Goal: Browse casually: Explore the website without a specific task or goal

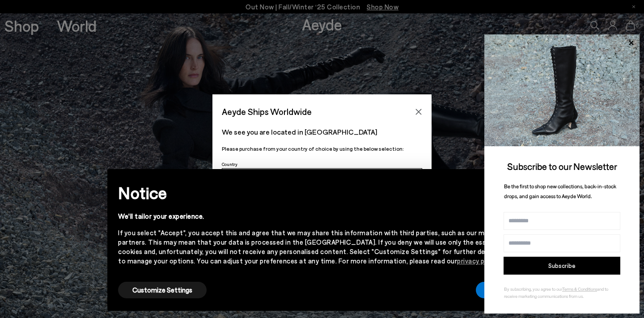
click at [451, 283] on div "Customize Settings Accept" at bounding box center [322, 290] width 408 height 20
click at [479, 291] on button "Accept" at bounding box center [501, 290] width 50 height 17
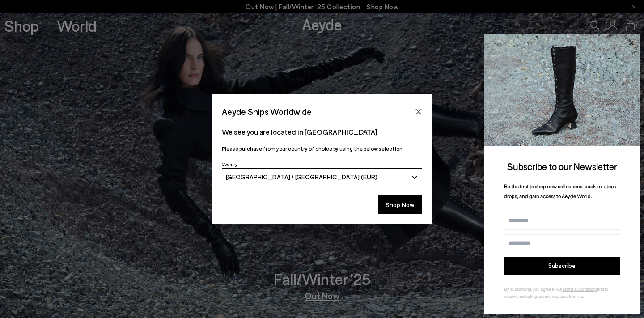
click at [631, 44] on icon at bounding box center [631, 42] width 4 height 4
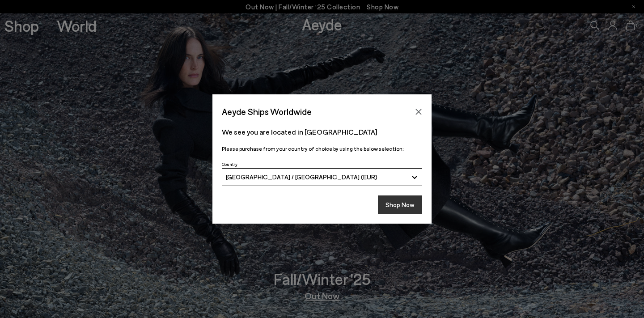
click at [401, 204] on button "Shop Now" at bounding box center [400, 204] width 44 height 19
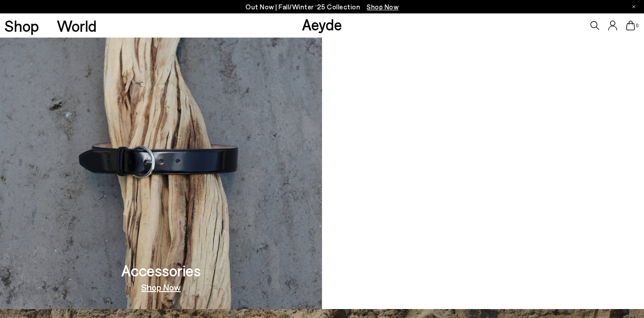
scroll to position [822, 0]
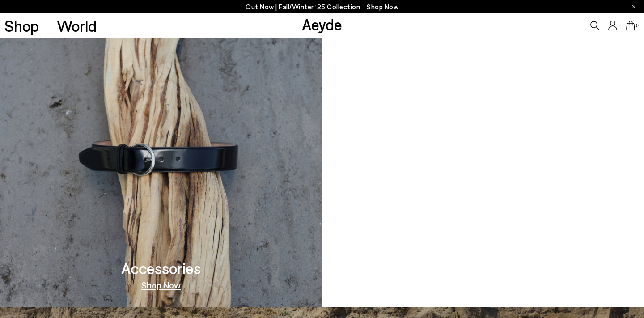
click at [170, 285] on link "Shop Now" at bounding box center [160, 284] width 39 height 9
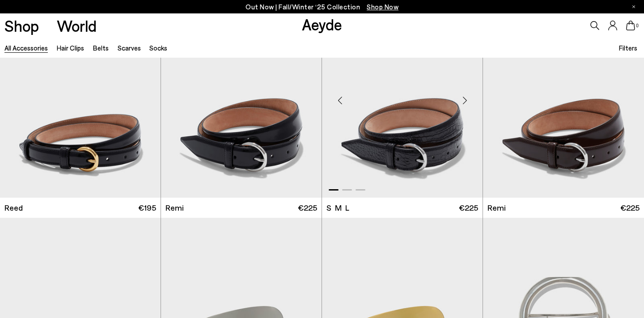
scroll to position [1107, 0]
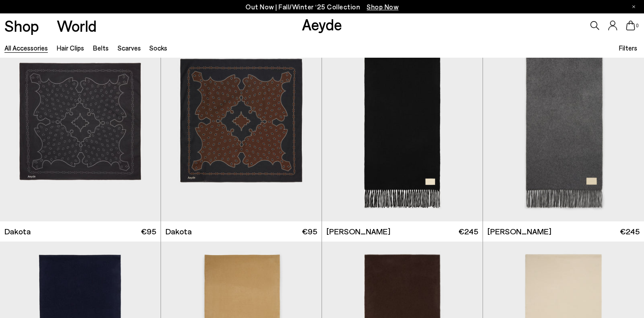
scroll to position [2217, 0]
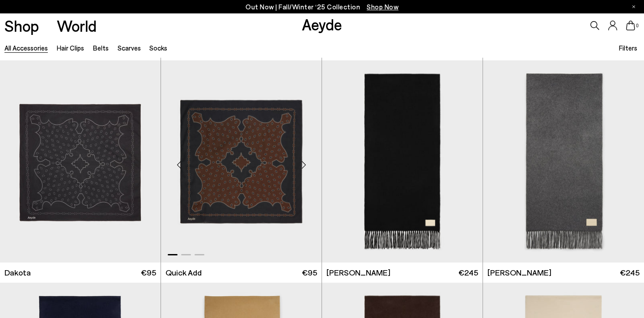
click at [301, 163] on div "Next slide" at bounding box center [303, 165] width 27 height 27
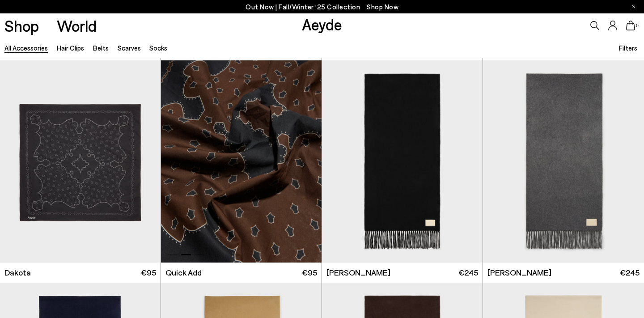
click at [302, 163] on div "Next slide" at bounding box center [303, 165] width 27 height 27
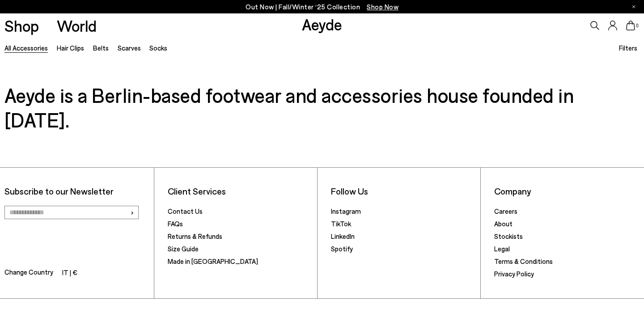
scroll to position [3356, 0]
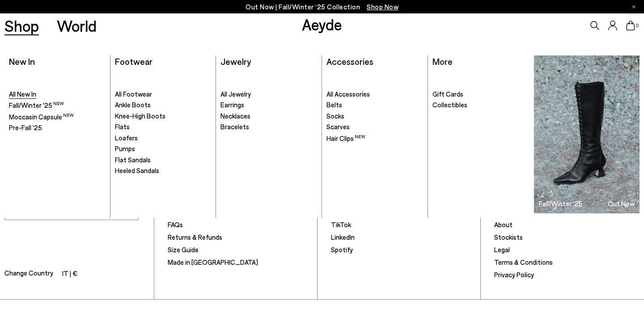
click at [30, 94] on span "All New In" at bounding box center [22, 94] width 27 height 8
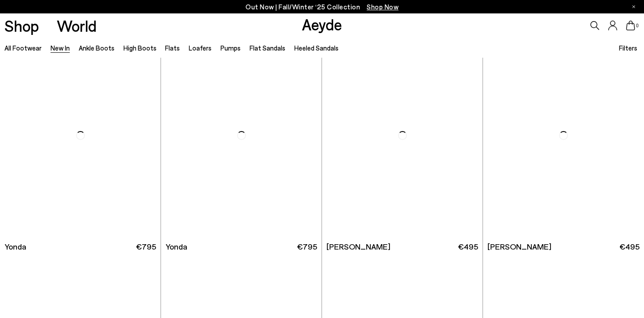
scroll to position [1377, 0]
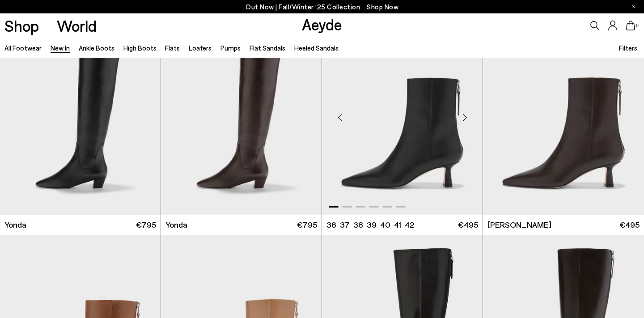
click at [466, 116] on div "Next slide" at bounding box center [464, 117] width 27 height 27
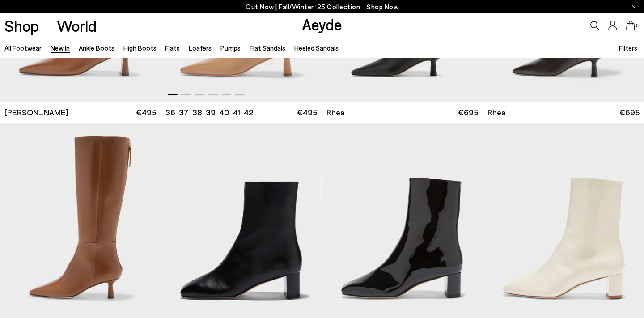
scroll to position [1795, 0]
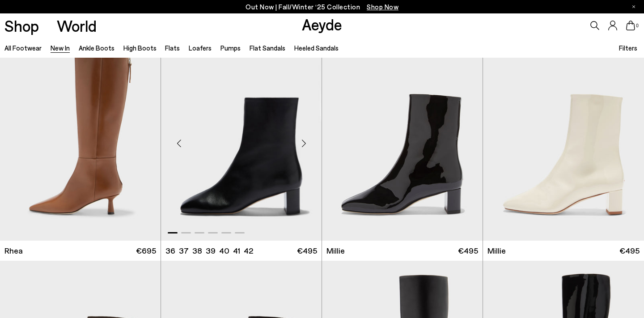
click at [301, 144] on div "Next slide" at bounding box center [303, 143] width 27 height 27
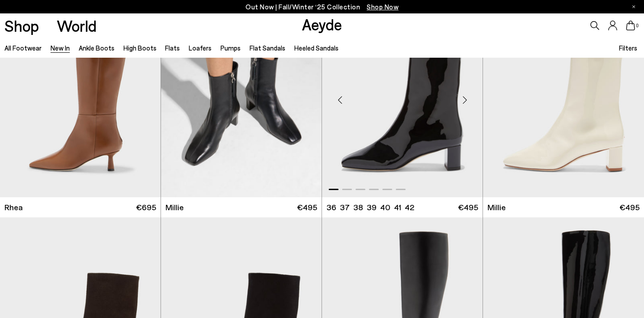
scroll to position [1766, 0]
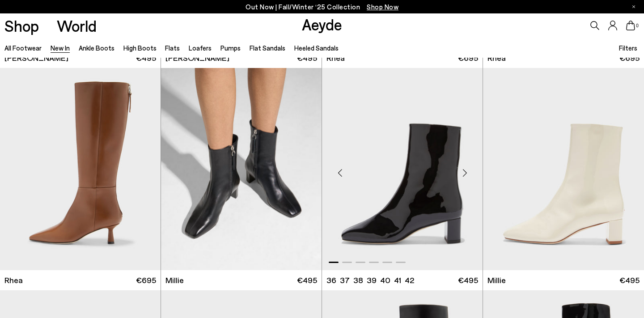
click at [465, 170] on div "Next slide" at bounding box center [464, 172] width 27 height 27
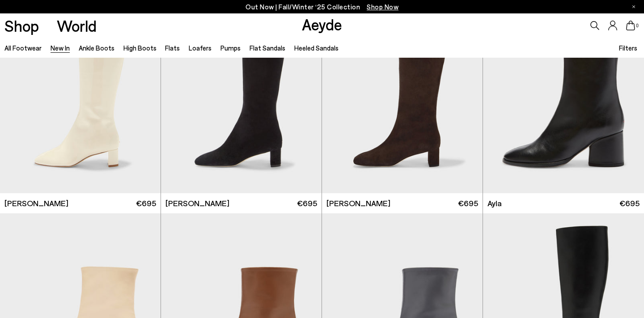
scroll to position [2287, 0]
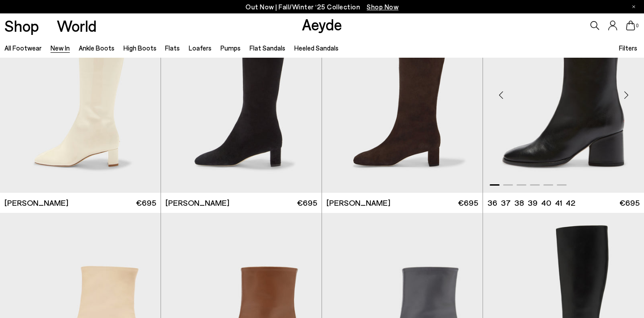
click at [629, 95] on div "Next slide" at bounding box center [626, 95] width 27 height 27
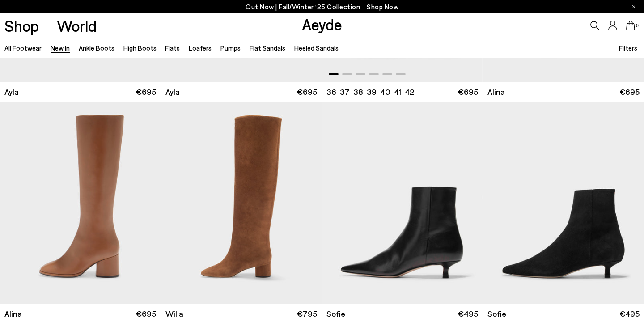
scroll to position [2675, 0]
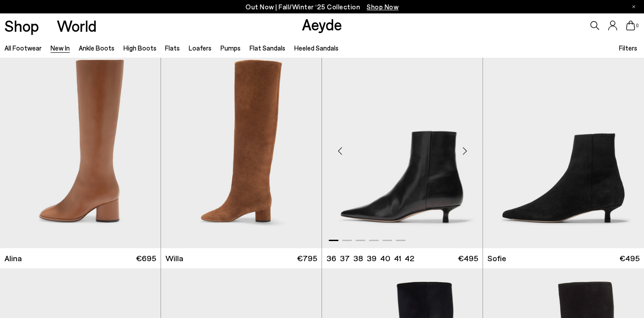
click at [465, 151] on div "Next slide" at bounding box center [464, 151] width 27 height 27
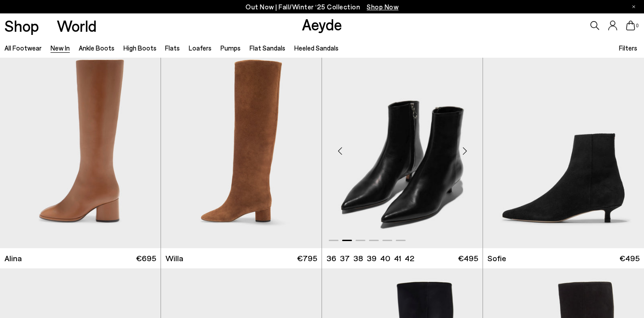
click at [465, 151] on div "Next slide" at bounding box center [464, 151] width 27 height 27
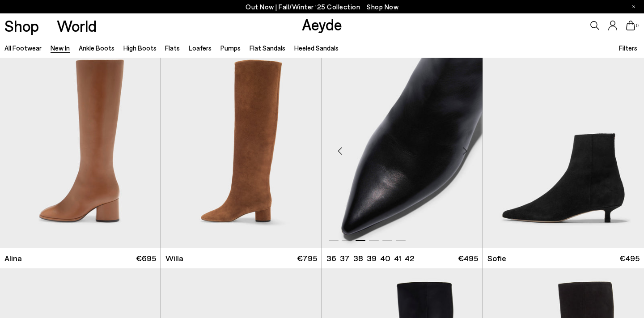
click at [465, 151] on div "Next slide" at bounding box center [464, 151] width 27 height 27
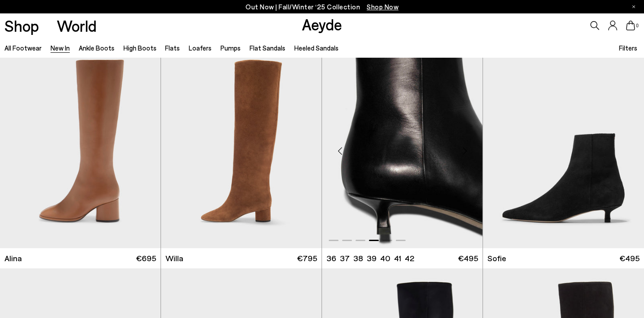
click at [465, 151] on div "Next slide" at bounding box center [464, 151] width 27 height 27
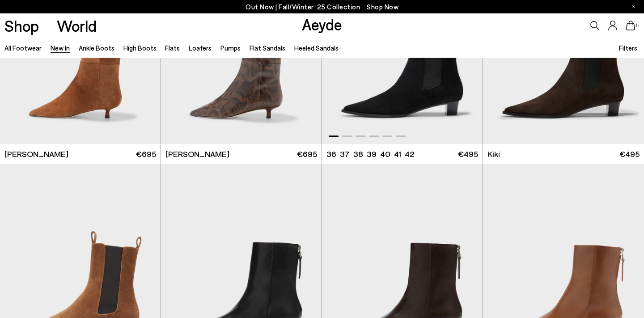
scroll to position [3369, 0]
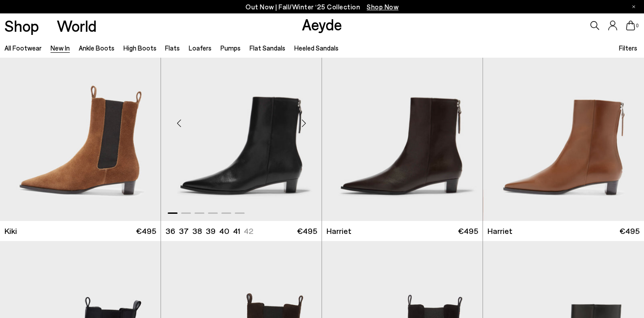
click at [304, 122] on div "Next slide" at bounding box center [303, 123] width 27 height 27
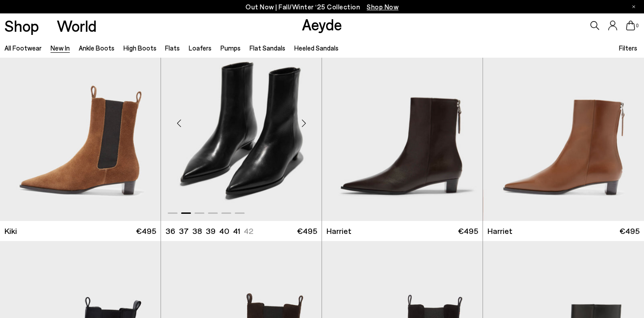
click at [304, 122] on div "Next slide" at bounding box center [303, 123] width 27 height 27
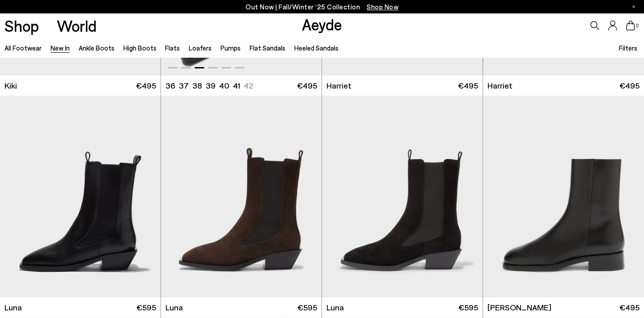
scroll to position [3577, 0]
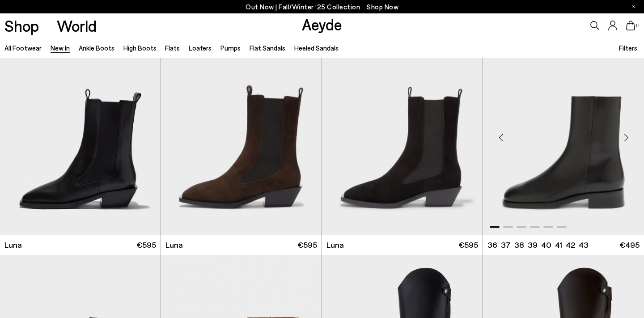
click at [627, 131] on div "Next slide" at bounding box center [626, 137] width 27 height 27
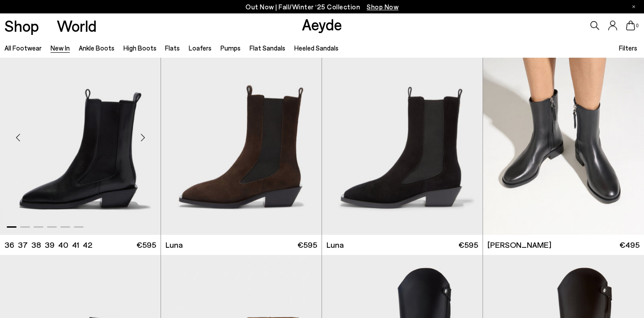
click at [145, 139] on div "Next slide" at bounding box center [142, 137] width 27 height 27
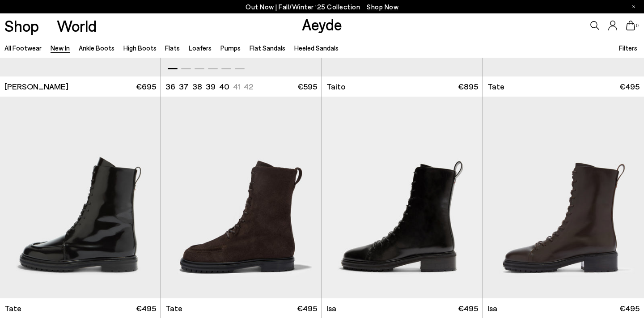
scroll to position [4201, 0]
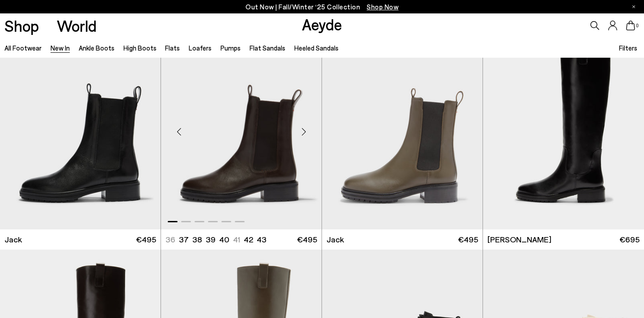
scroll to position [4453, 0]
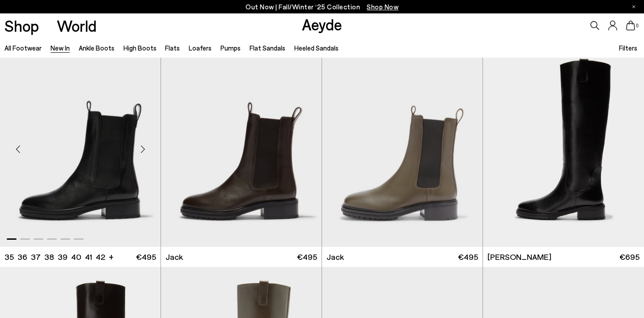
click at [142, 143] on div "Next slide" at bounding box center [142, 149] width 27 height 27
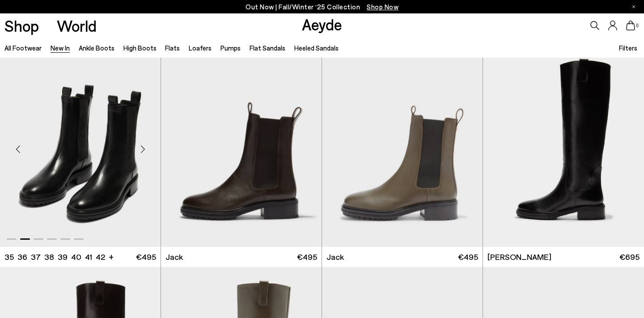
click at [142, 143] on div "Next slide" at bounding box center [142, 149] width 27 height 27
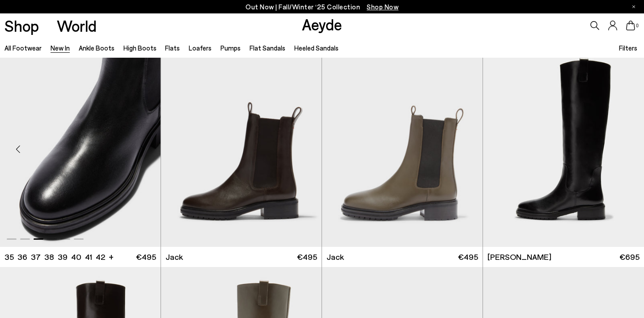
click at [142, 143] on div "Next slide" at bounding box center [142, 149] width 27 height 27
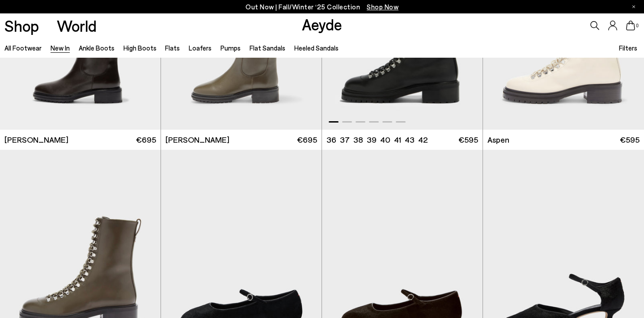
scroll to position [4911, 0]
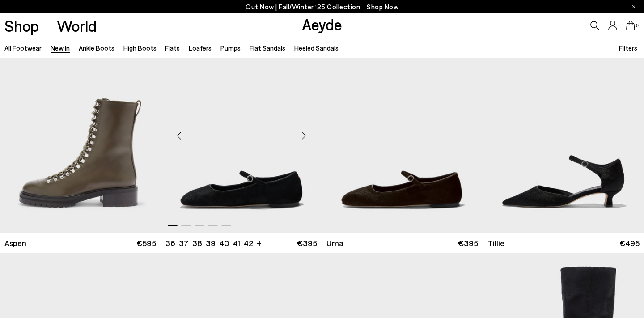
click at [305, 138] on div "Next slide" at bounding box center [303, 136] width 27 height 27
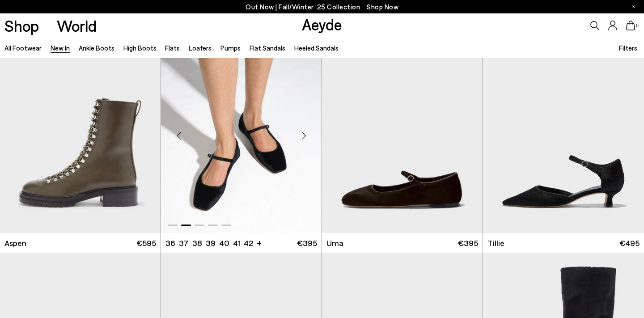
click at [305, 138] on div "Next slide" at bounding box center [303, 136] width 27 height 27
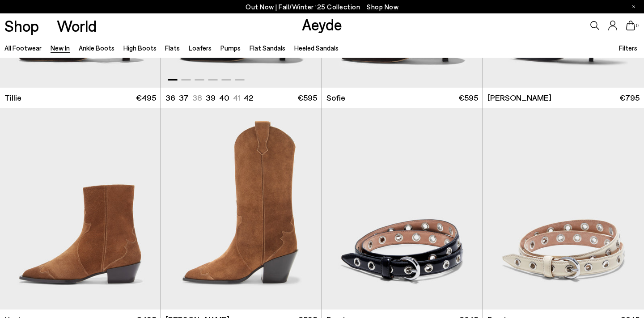
scroll to position [5349, 0]
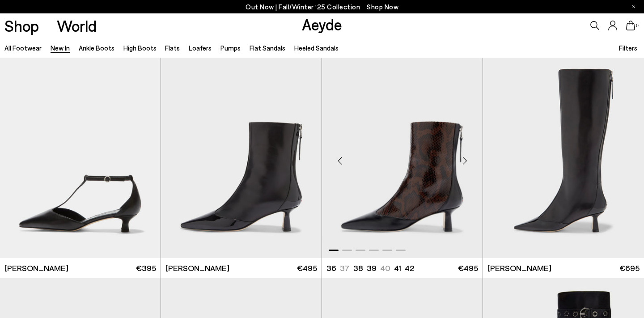
scroll to position [6856, 0]
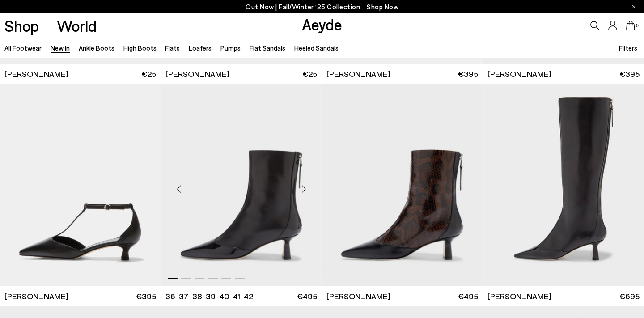
click at [302, 184] on div "Next slide" at bounding box center [303, 188] width 27 height 27
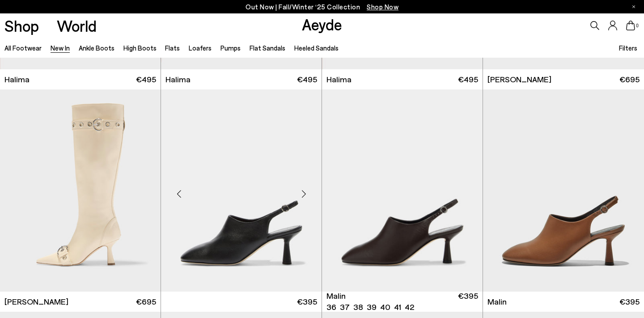
scroll to position [7329, 0]
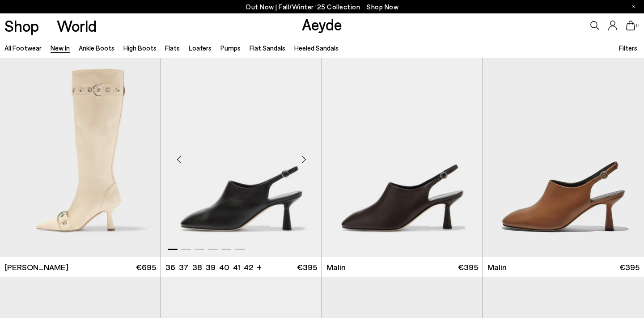
click at [304, 155] on div "Next slide" at bounding box center [303, 159] width 27 height 27
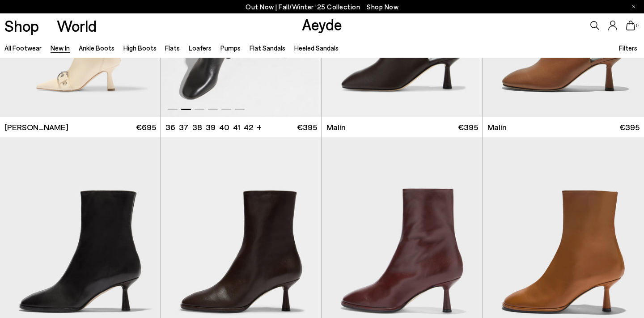
scroll to position [7551, 0]
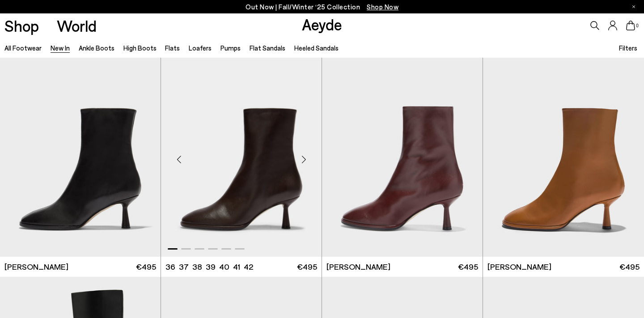
click at [306, 151] on div "Next slide" at bounding box center [303, 159] width 27 height 27
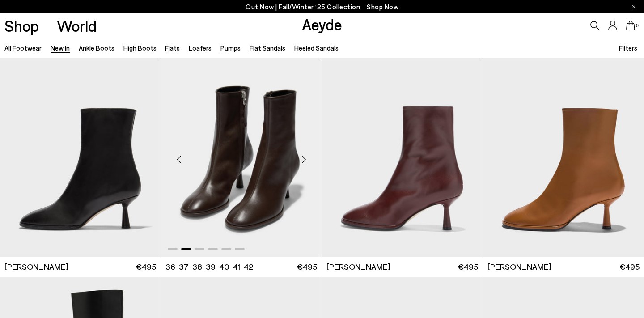
click at [305, 153] on div "Next slide" at bounding box center [303, 159] width 27 height 27
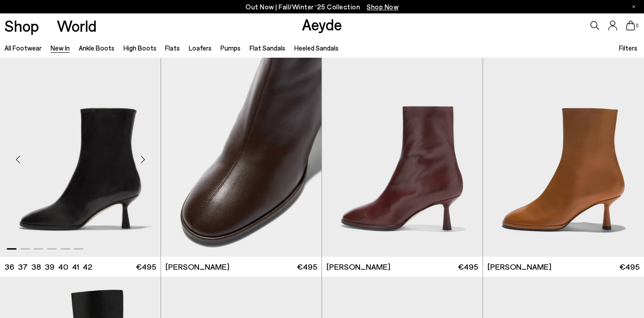
click at [142, 155] on div "Next slide" at bounding box center [142, 159] width 27 height 27
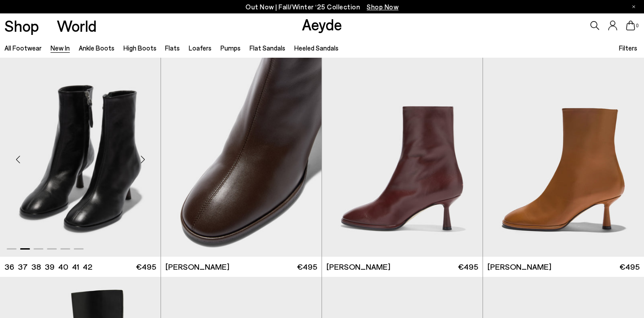
click at [142, 155] on div "Next slide" at bounding box center [142, 159] width 27 height 27
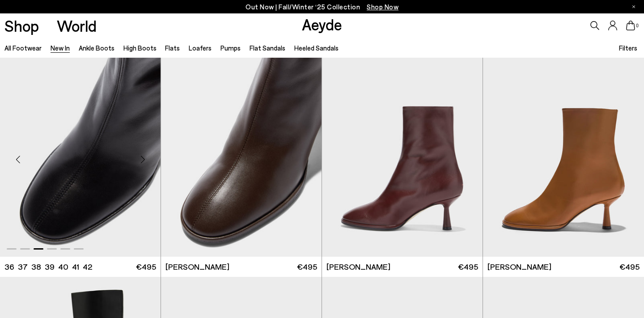
click at [142, 155] on div "Next slide" at bounding box center [142, 159] width 27 height 27
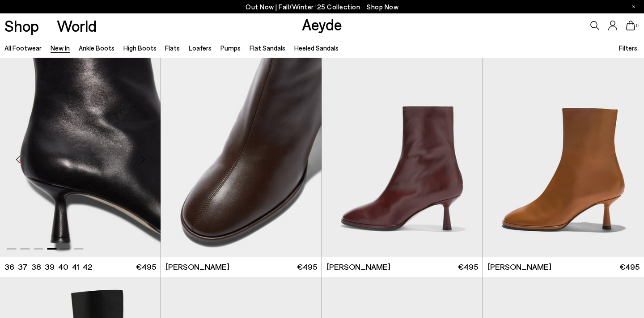
click at [142, 155] on div "Next slide" at bounding box center [142, 159] width 27 height 27
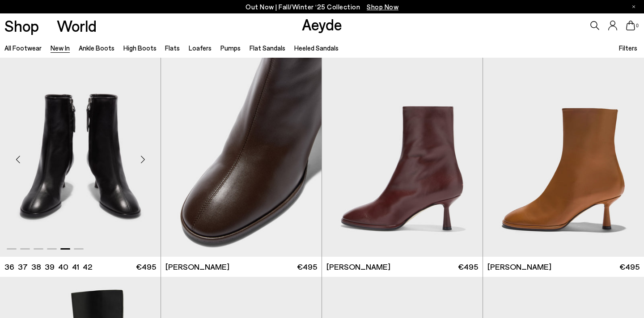
click at [142, 155] on div "Next slide" at bounding box center [142, 159] width 27 height 27
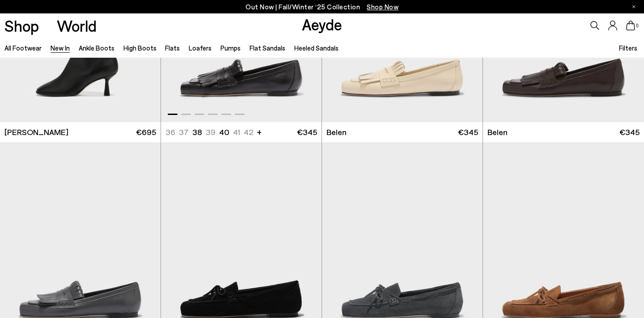
scroll to position [7997, 0]
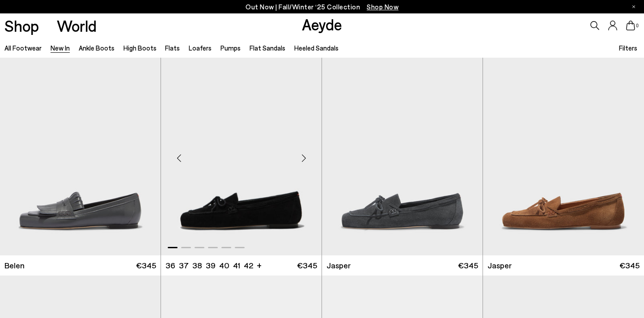
click at [300, 152] on div "Next slide" at bounding box center [303, 157] width 27 height 27
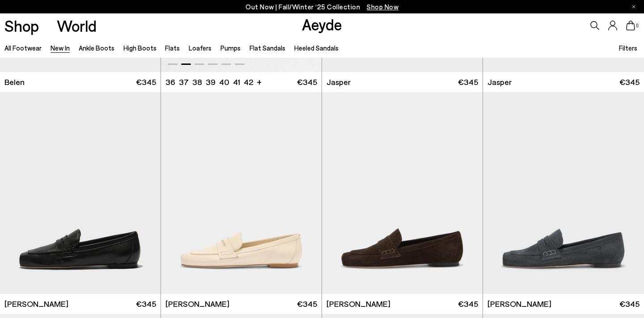
scroll to position [8181, 0]
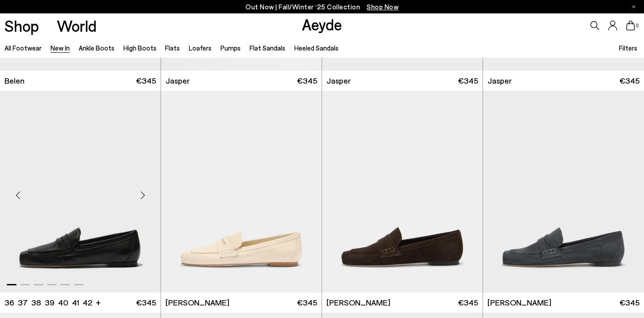
click at [142, 188] on div "Next slide" at bounding box center [142, 195] width 27 height 27
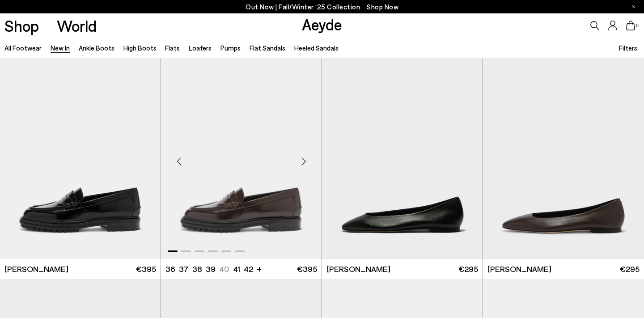
scroll to position [8438, 0]
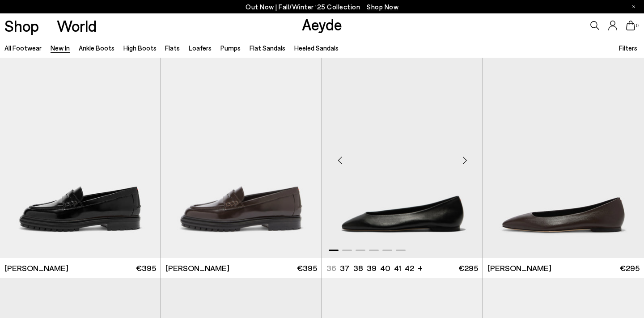
click at [466, 152] on div "Next slide" at bounding box center [464, 160] width 27 height 27
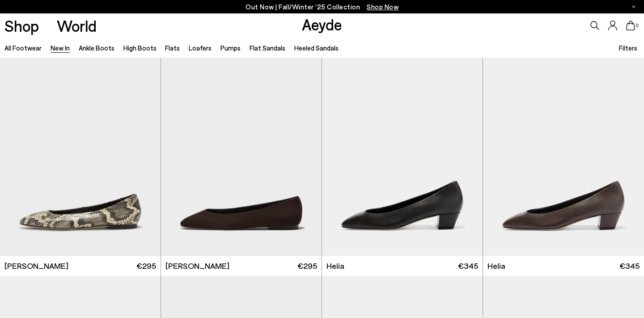
scroll to position [8667, 0]
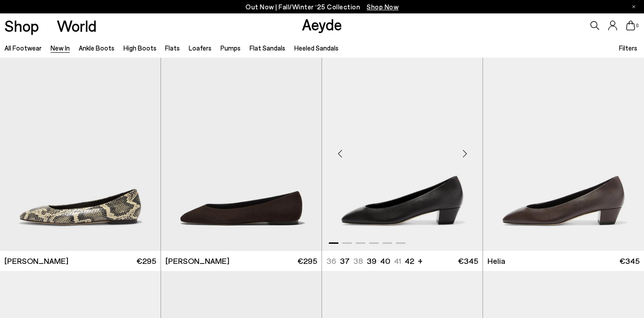
click at [466, 149] on div "Next slide" at bounding box center [464, 153] width 27 height 27
click at [465, 146] on div "Next slide" at bounding box center [464, 153] width 27 height 27
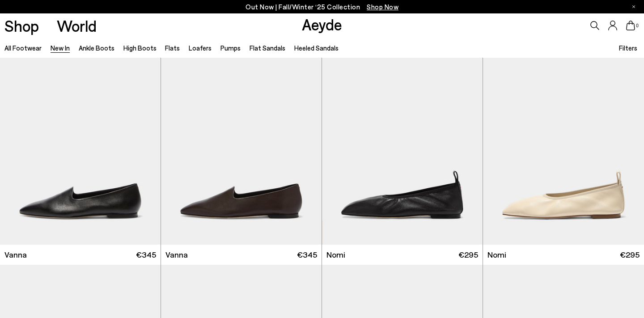
scroll to position [9118, 0]
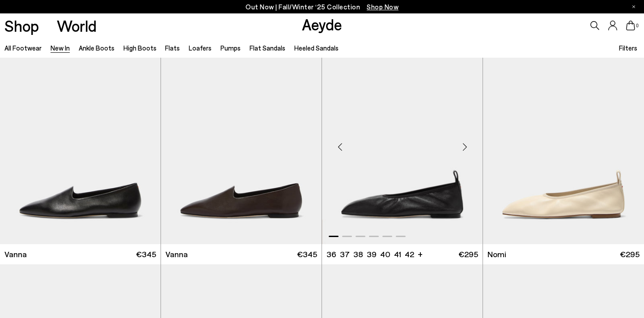
click at [464, 138] on div "Next slide" at bounding box center [464, 146] width 27 height 27
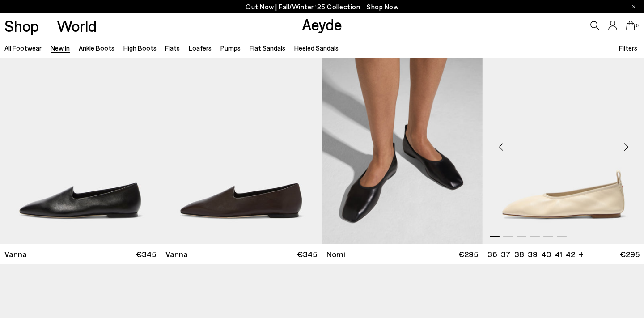
click at [628, 140] on div "Next slide" at bounding box center [626, 146] width 27 height 27
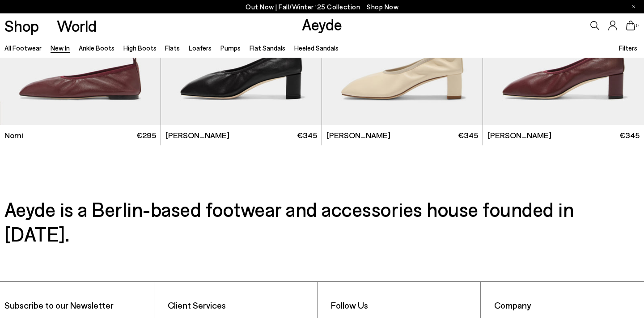
scroll to position [9379, 0]
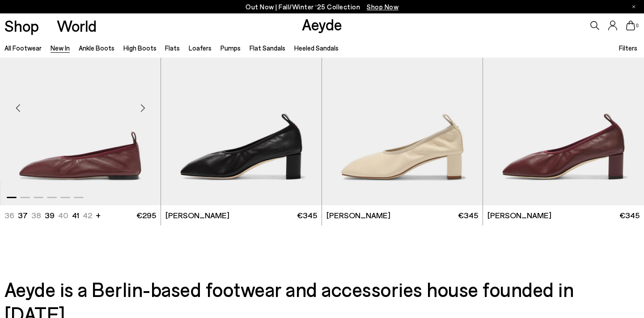
click at [141, 104] on div "Next slide" at bounding box center [142, 107] width 27 height 27
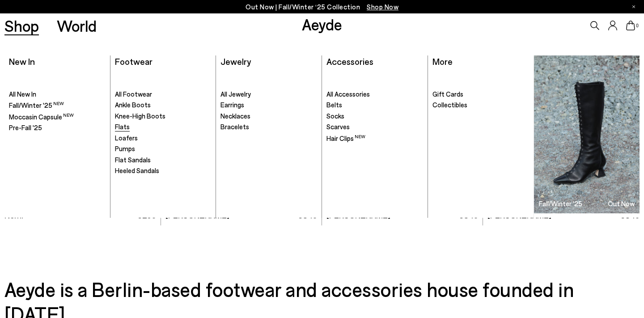
click at [125, 128] on span "Flats" at bounding box center [122, 127] width 15 height 8
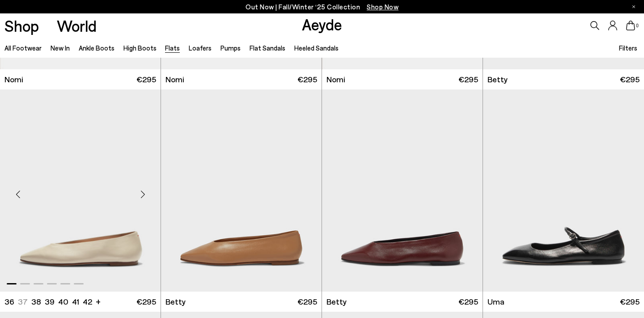
scroll to position [680, 0]
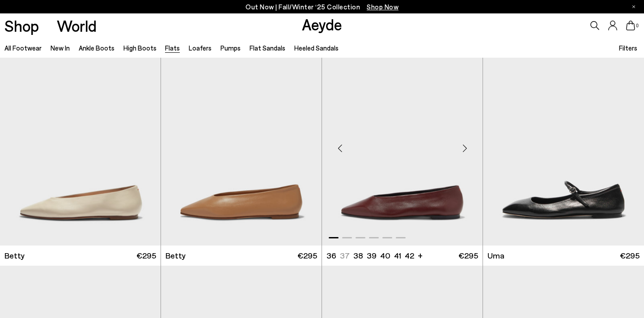
click at [468, 145] on div "Next slide" at bounding box center [464, 148] width 27 height 27
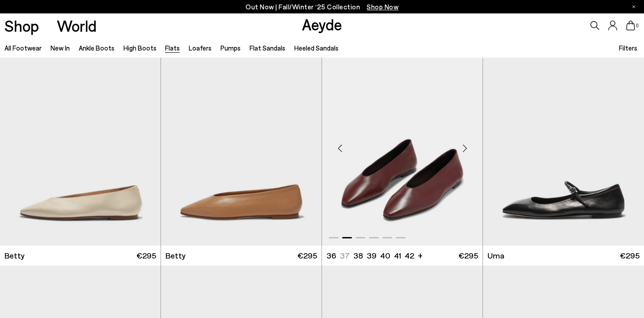
click at [468, 145] on div "Next slide" at bounding box center [464, 148] width 27 height 27
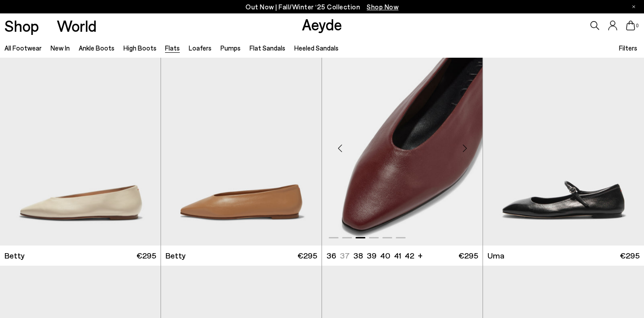
click at [468, 146] on div "Next slide" at bounding box center [464, 148] width 27 height 27
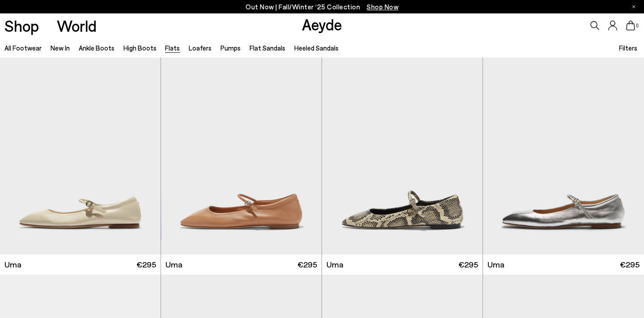
scroll to position [894, 0]
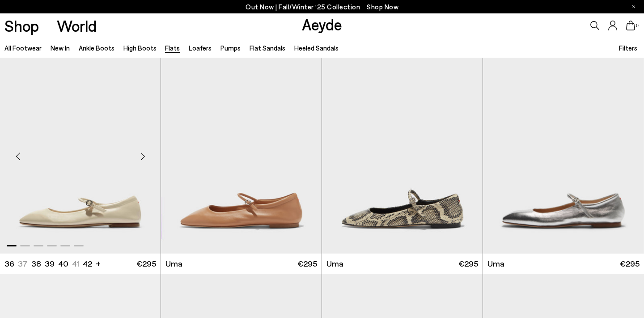
click at [140, 156] on div "Next slide" at bounding box center [142, 156] width 27 height 27
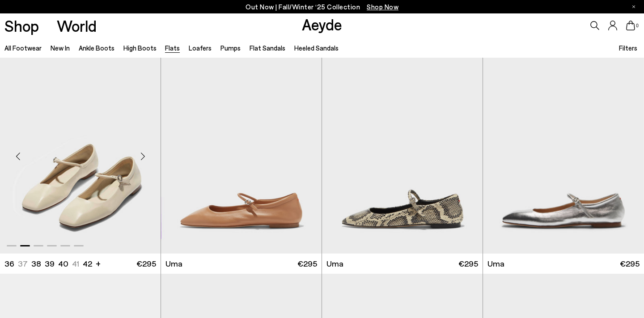
click at [142, 157] on div "Next slide" at bounding box center [142, 156] width 27 height 27
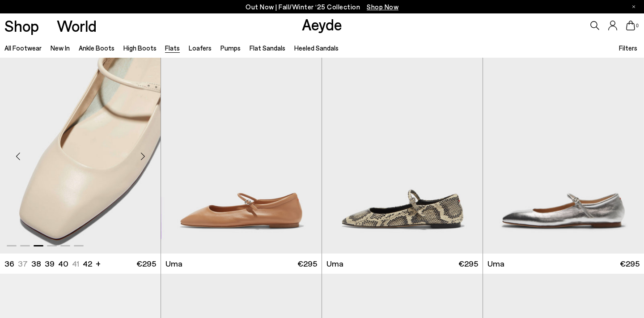
click at [142, 157] on div "Next slide" at bounding box center [142, 156] width 27 height 27
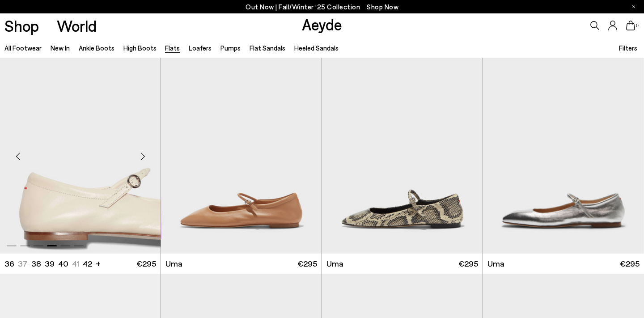
click at [142, 157] on div "Next slide" at bounding box center [142, 156] width 27 height 27
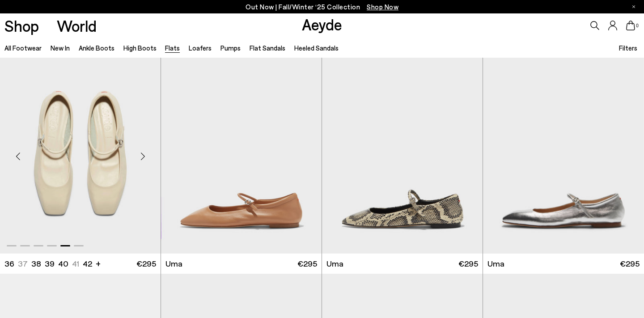
click at [142, 157] on div "Next slide" at bounding box center [142, 156] width 27 height 27
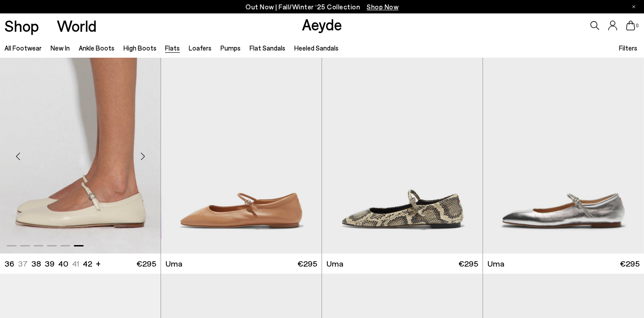
click at [142, 157] on div "Next slide" at bounding box center [142, 156] width 27 height 27
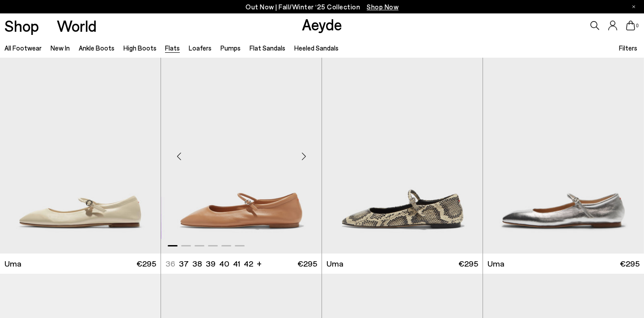
click at [305, 157] on div "Next slide" at bounding box center [303, 156] width 27 height 27
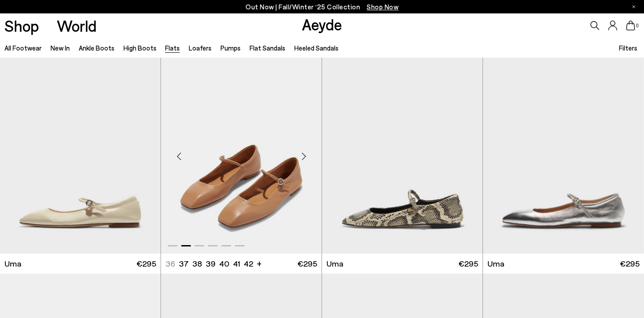
click at [305, 157] on div "Next slide" at bounding box center [303, 156] width 27 height 27
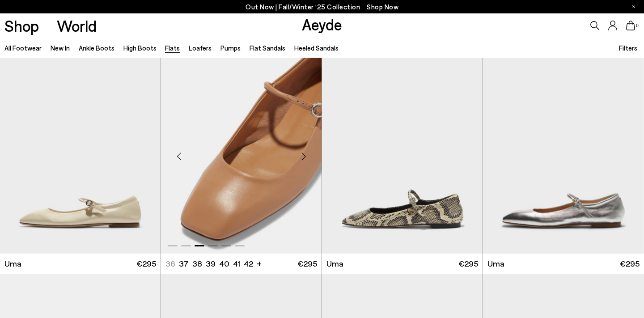
click at [305, 157] on div "Next slide" at bounding box center [303, 156] width 27 height 27
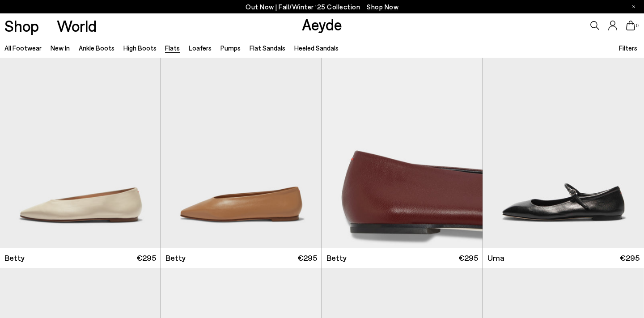
scroll to position [650, 0]
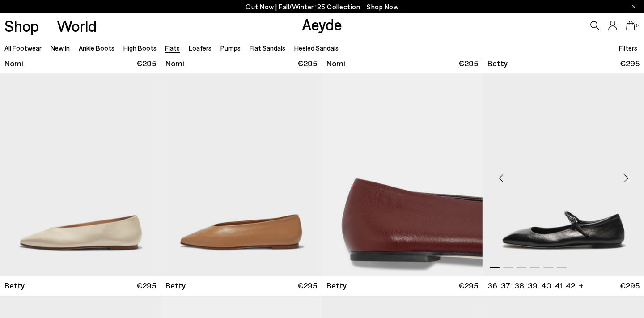
click at [631, 178] on div "Next slide" at bounding box center [626, 178] width 27 height 27
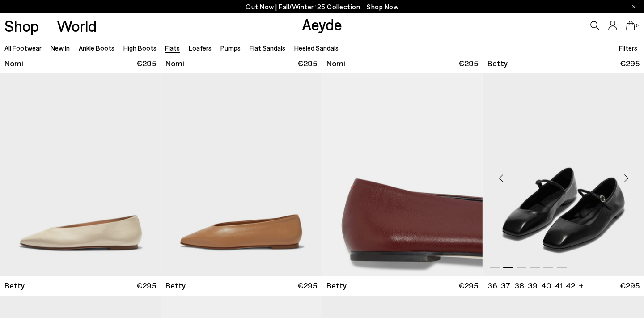
click at [630, 178] on div "Next slide" at bounding box center [626, 178] width 27 height 27
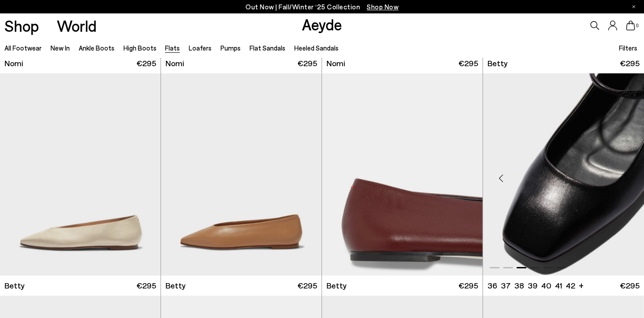
click at [630, 178] on div "Next slide" at bounding box center [626, 178] width 27 height 27
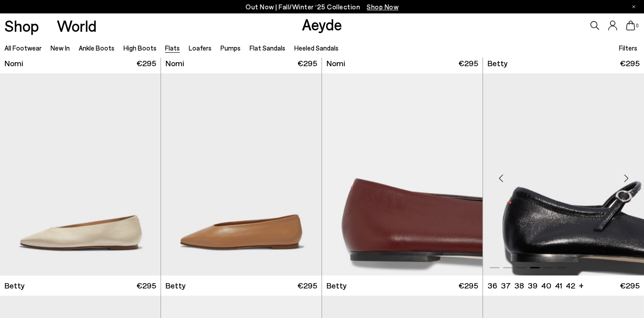
click at [630, 178] on div "Next slide" at bounding box center [626, 178] width 27 height 27
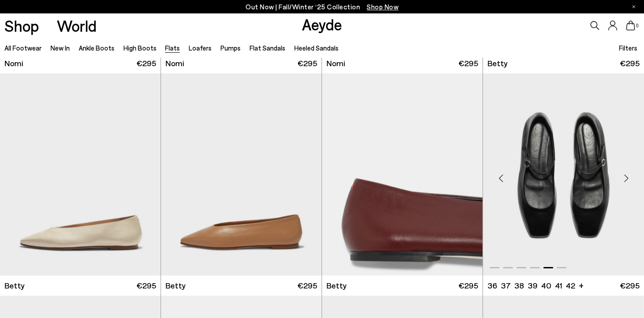
click at [630, 178] on div "Next slide" at bounding box center [626, 178] width 27 height 27
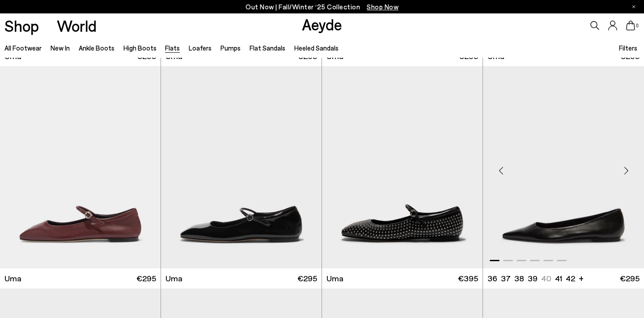
scroll to position [1130, 0]
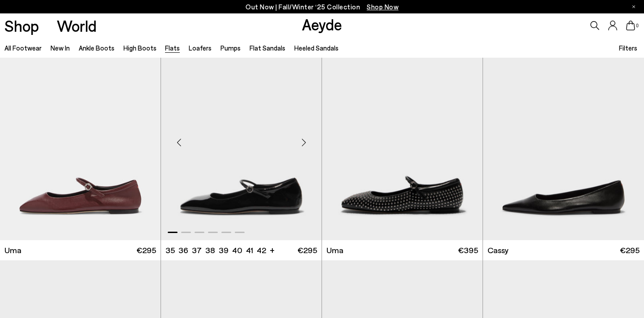
click at [307, 142] on div "Next slide" at bounding box center [303, 142] width 27 height 27
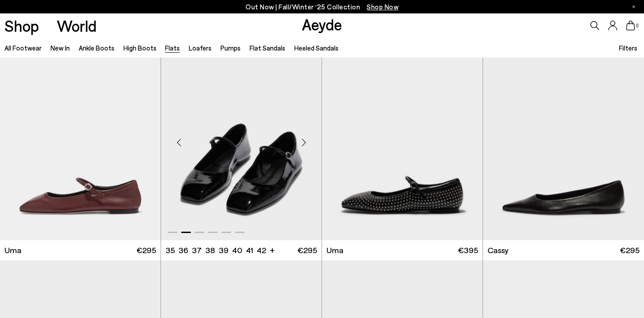
click at [307, 143] on div "Next slide" at bounding box center [303, 142] width 27 height 27
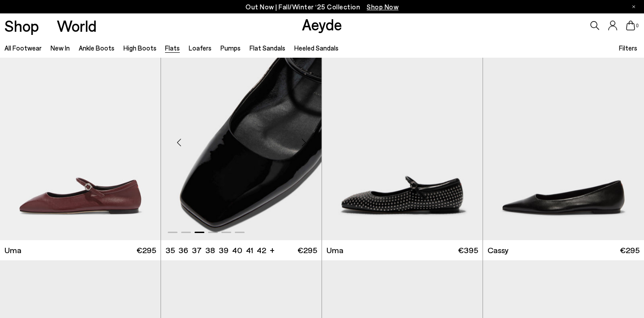
click at [307, 143] on div "Next slide" at bounding box center [303, 142] width 27 height 27
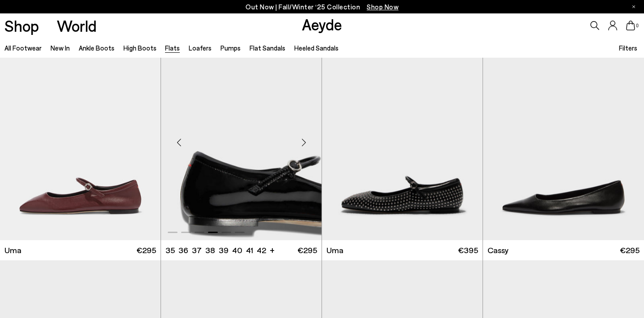
click at [307, 143] on div "Next slide" at bounding box center [303, 142] width 27 height 27
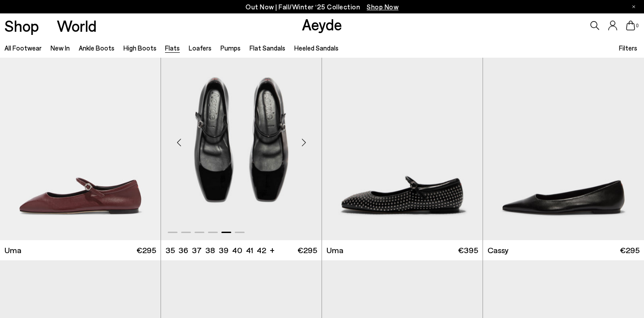
click at [307, 143] on div "Next slide" at bounding box center [303, 142] width 27 height 27
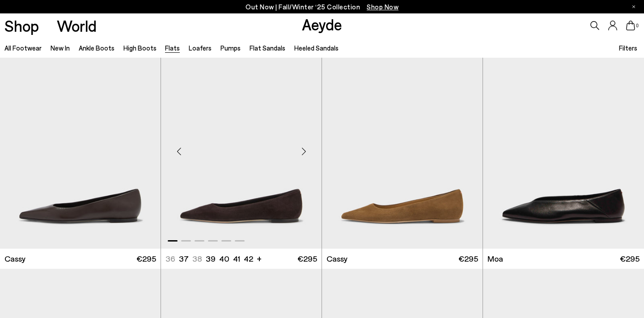
scroll to position [1345, 0]
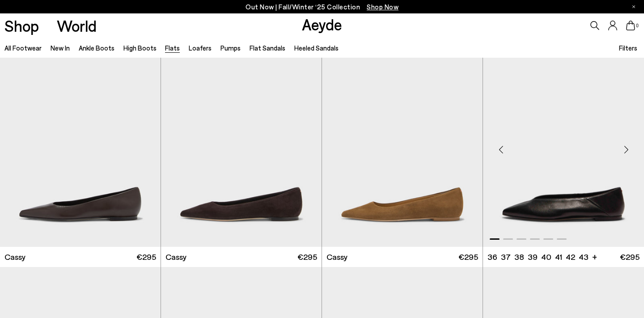
click at [626, 154] on div "Next slide" at bounding box center [626, 149] width 27 height 27
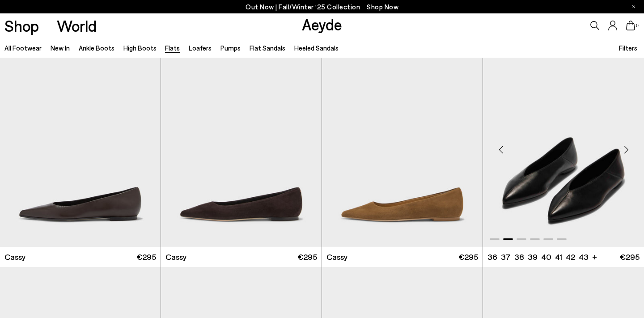
click at [626, 154] on div "Next slide" at bounding box center [626, 149] width 27 height 27
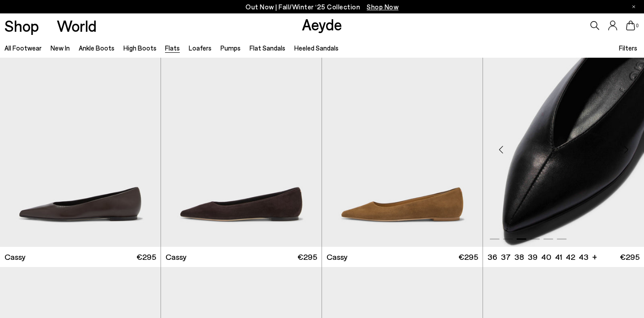
click at [626, 154] on div "Next slide" at bounding box center [626, 149] width 27 height 27
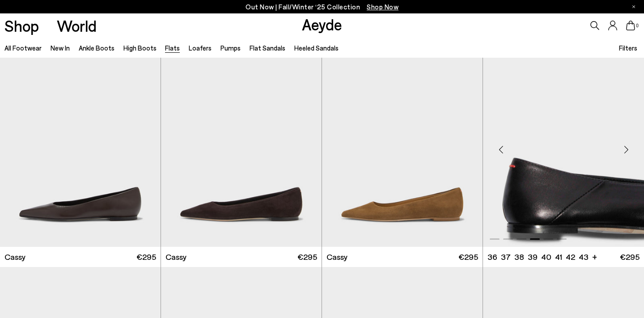
click at [626, 154] on div "Next slide" at bounding box center [626, 149] width 27 height 27
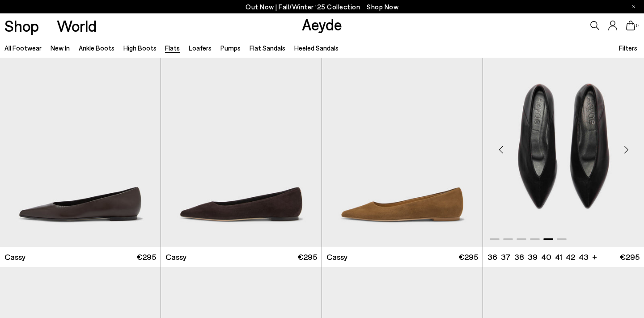
click at [626, 154] on div "Next slide" at bounding box center [626, 149] width 27 height 27
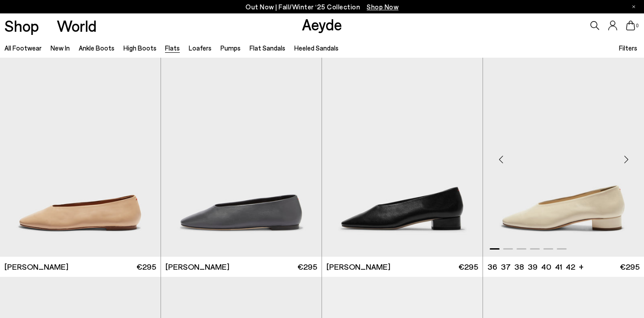
scroll to position [2473, 0]
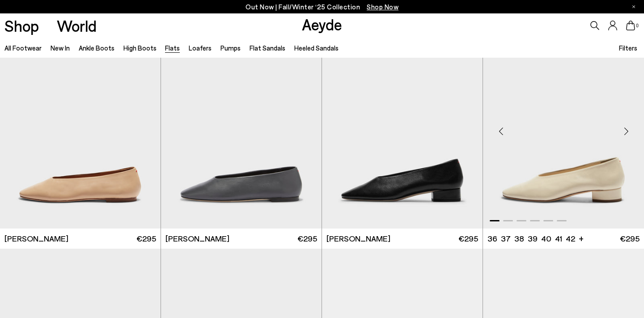
click at [624, 131] on div "Next slide" at bounding box center [626, 131] width 27 height 27
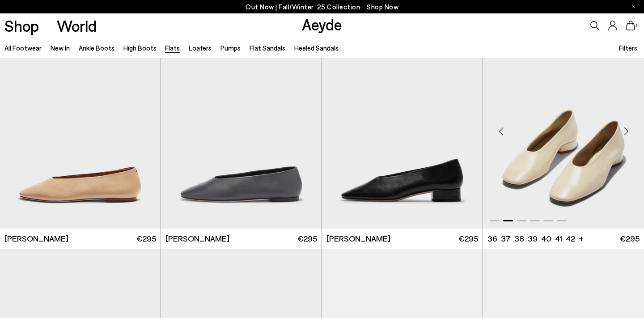
click at [624, 131] on div "Next slide" at bounding box center [626, 131] width 27 height 27
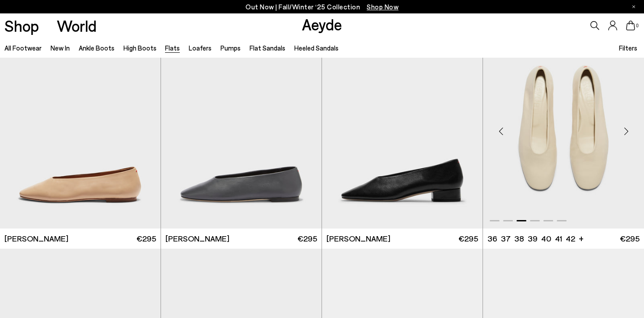
click at [624, 131] on div "Next slide" at bounding box center [626, 131] width 27 height 27
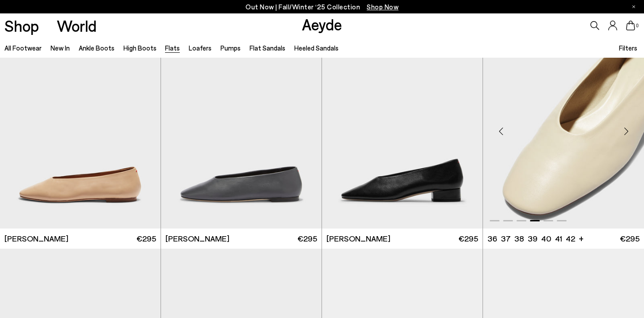
click at [624, 131] on div "Next slide" at bounding box center [626, 131] width 27 height 27
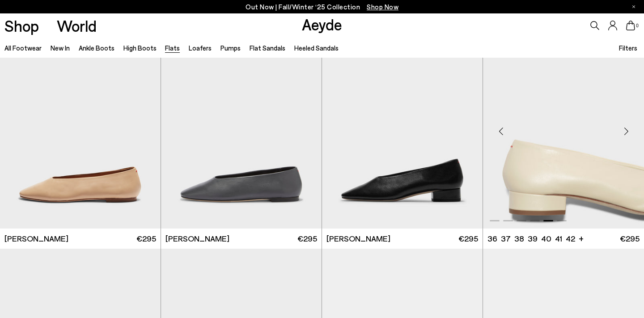
click at [624, 131] on div "Next slide" at bounding box center [626, 131] width 27 height 27
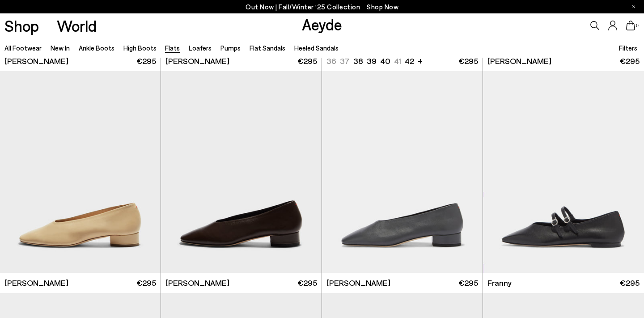
scroll to position [2656, 0]
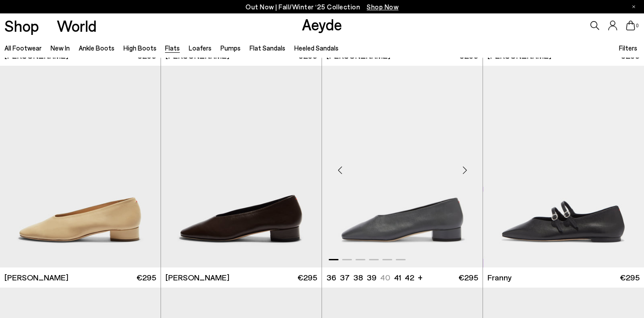
click at [466, 170] on div "Next slide" at bounding box center [464, 170] width 27 height 27
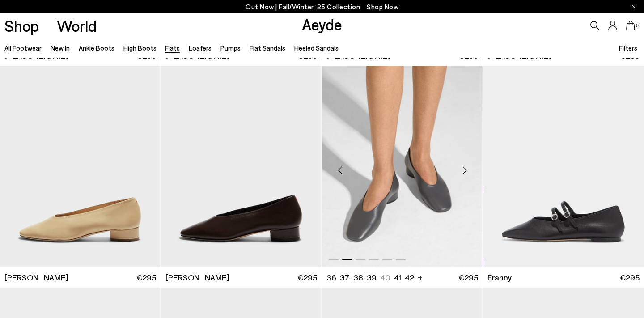
click at [466, 170] on div "Next slide" at bounding box center [464, 170] width 27 height 27
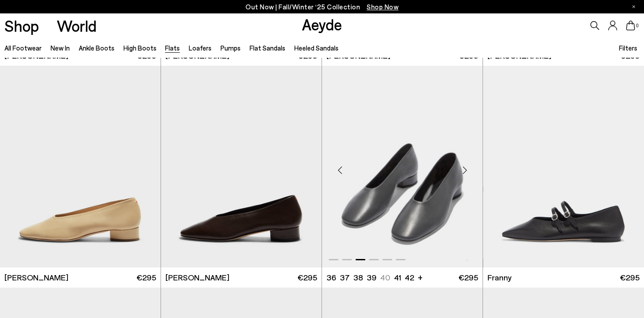
click at [466, 170] on div "Next slide" at bounding box center [464, 170] width 27 height 27
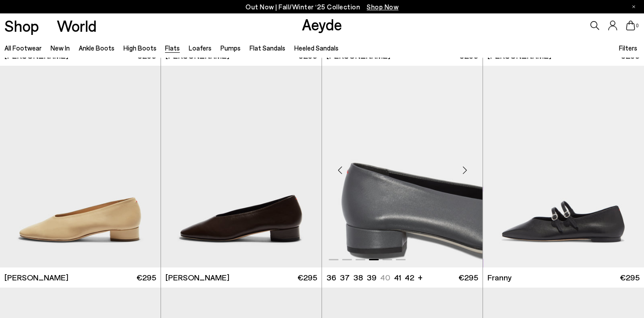
click at [466, 169] on div "Next slide" at bounding box center [464, 170] width 27 height 27
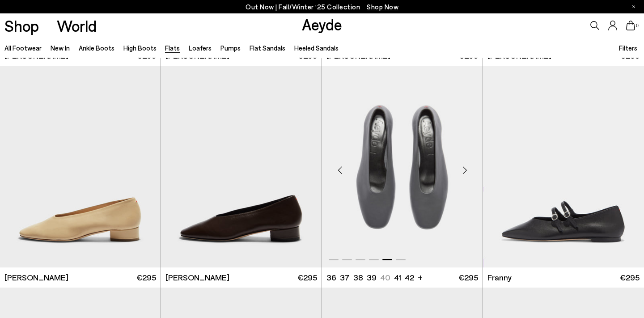
click at [466, 169] on div "Next slide" at bounding box center [464, 170] width 27 height 27
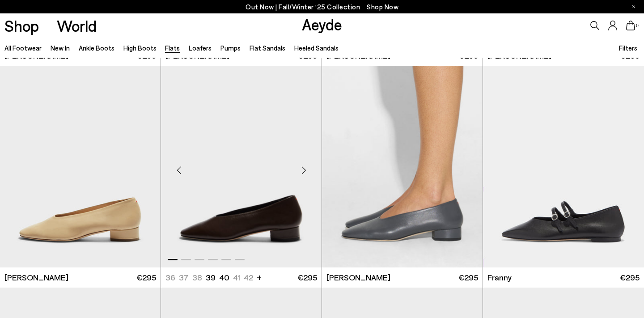
click at [305, 168] on div "Next slide" at bounding box center [303, 170] width 27 height 27
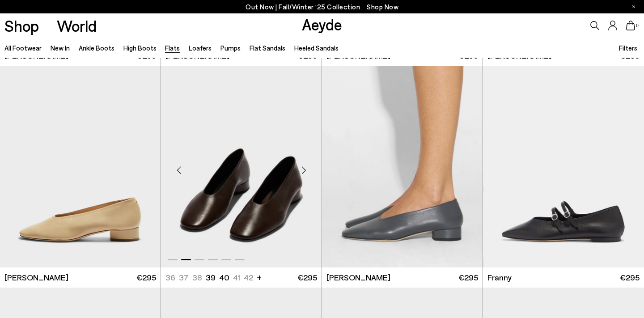
click at [305, 168] on div "Next slide" at bounding box center [303, 170] width 27 height 27
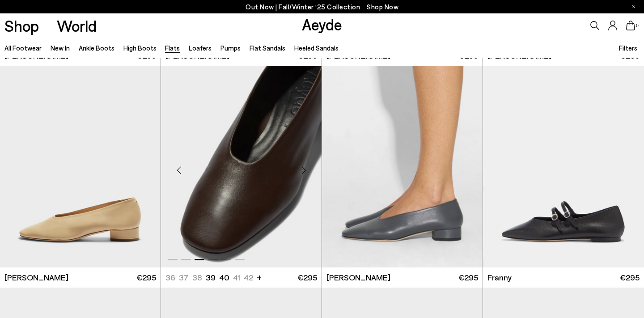
click at [305, 168] on div "Next slide" at bounding box center [303, 170] width 27 height 27
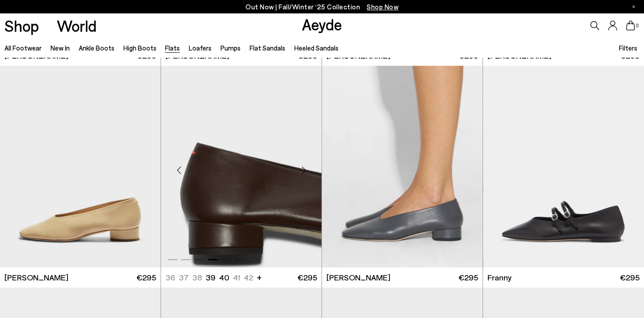
click at [305, 168] on div "Next slide" at bounding box center [303, 170] width 27 height 27
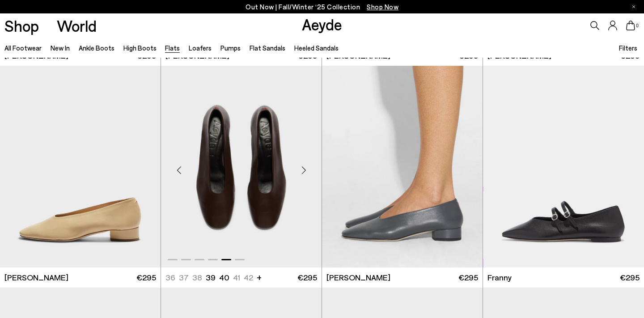
click at [305, 168] on div "Next slide" at bounding box center [303, 170] width 27 height 27
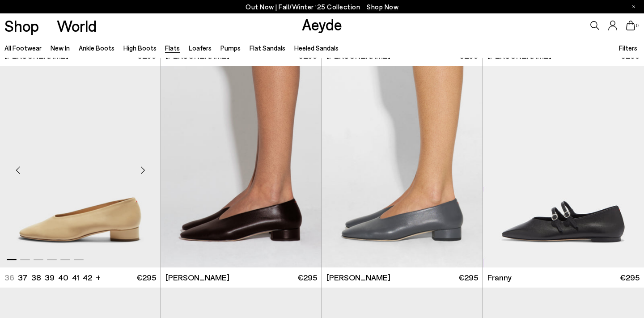
click at [143, 167] on div "Next slide" at bounding box center [142, 170] width 27 height 27
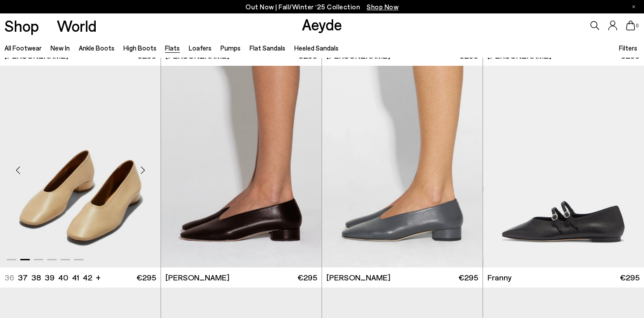
click at [143, 167] on div "Next slide" at bounding box center [142, 170] width 27 height 27
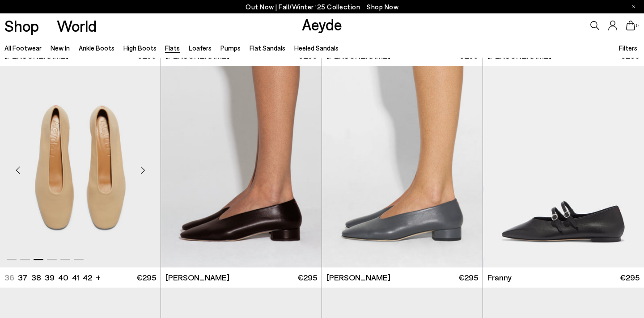
click at [143, 167] on div "Next slide" at bounding box center [142, 170] width 27 height 27
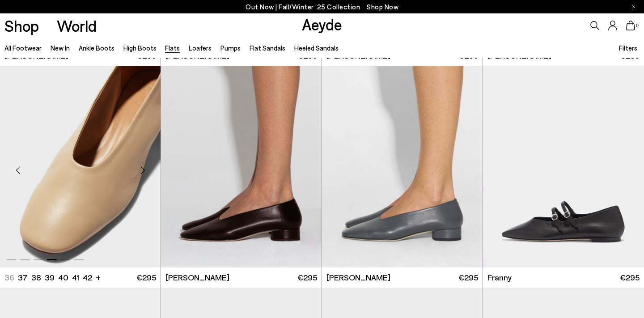
click at [143, 167] on div "Next slide" at bounding box center [142, 170] width 27 height 27
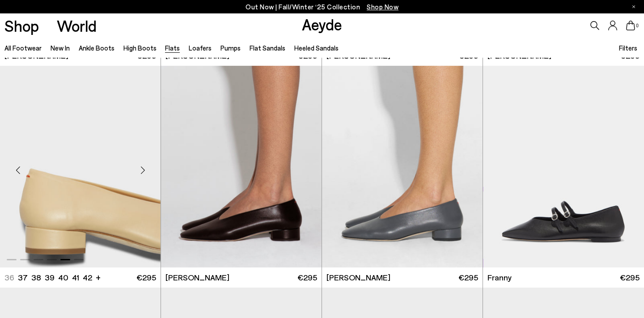
click at [143, 167] on div "Next slide" at bounding box center [142, 170] width 27 height 27
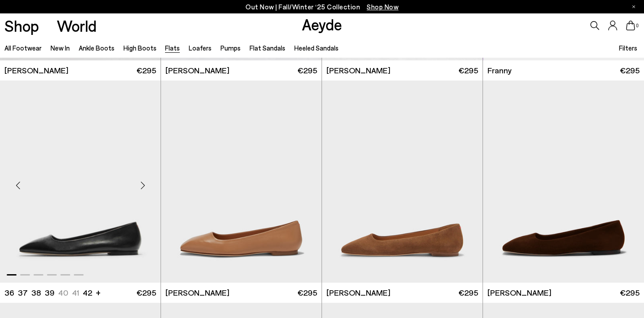
scroll to position [2865, 0]
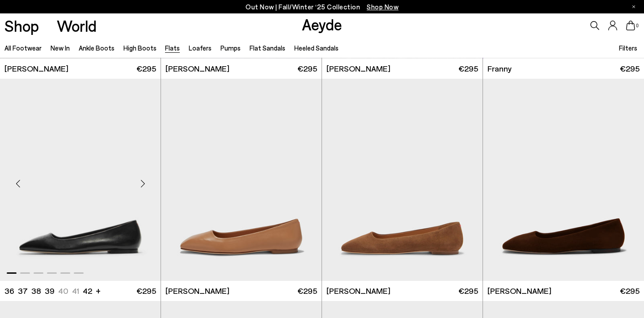
click at [140, 181] on div "Next slide" at bounding box center [142, 183] width 27 height 27
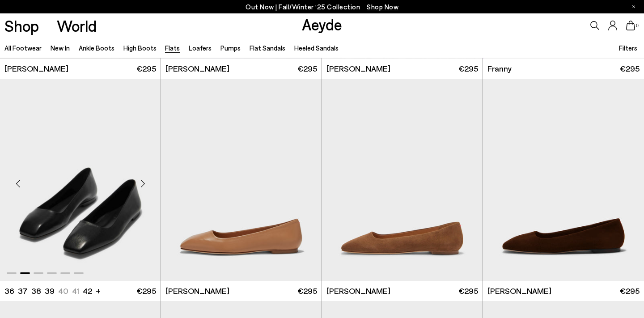
click at [140, 181] on div "Next slide" at bounding box center [142, 183] width 27 height 27
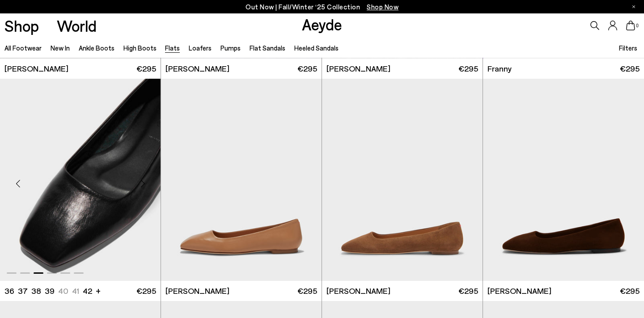
click at [140, 181] on div "Next slide" at bounding box center [142, 183] width 27 height 27
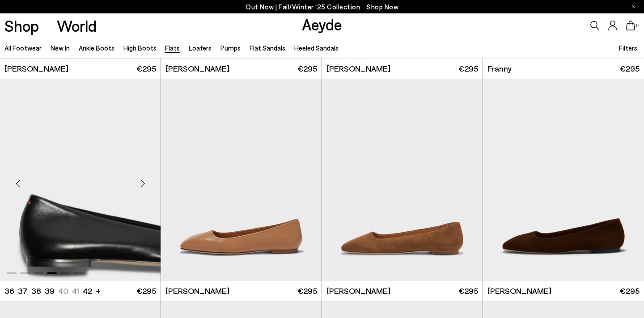
click at [140, 181] on div "Next slide" at bounding box center [142, 183] width 27 height 27
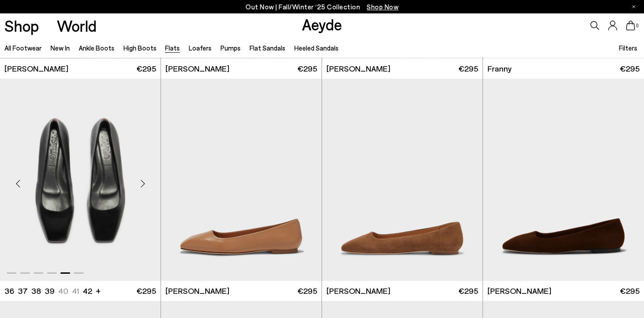
click at [140, 181] on div "Next slide" at bounding box center [142, 183] width 27 height 27
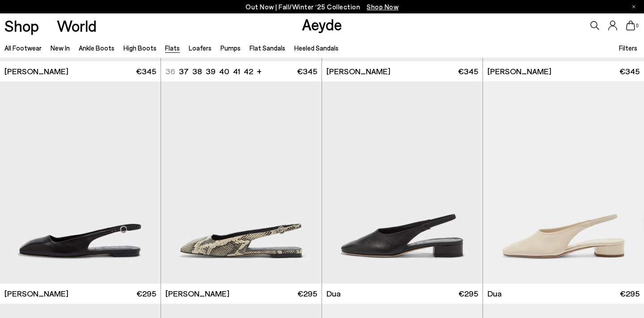
scroll to position [3314, 0]
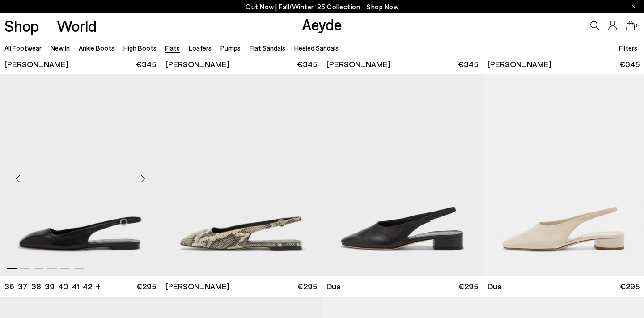
click at [143, 178] on div "Next slide" at bounding box center [142, 178] width 27 height 27
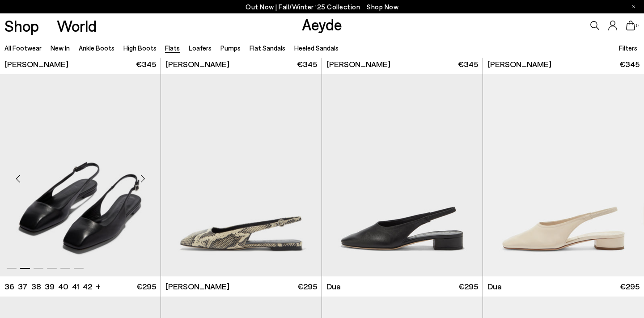
click at [143, 177] on div "Next slide" at bounding box center [142, 178] width 27 height 27
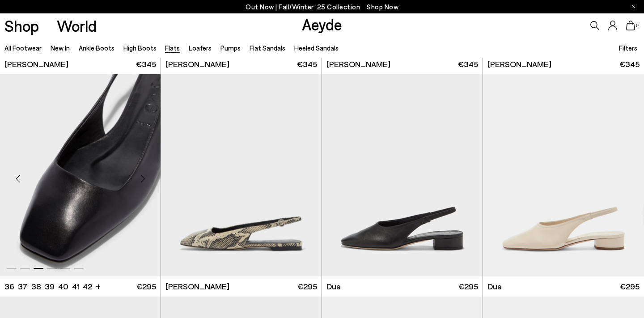
click at [143, 177] on div "Next slide" at bounding box center [142, 178] width 27 height 27
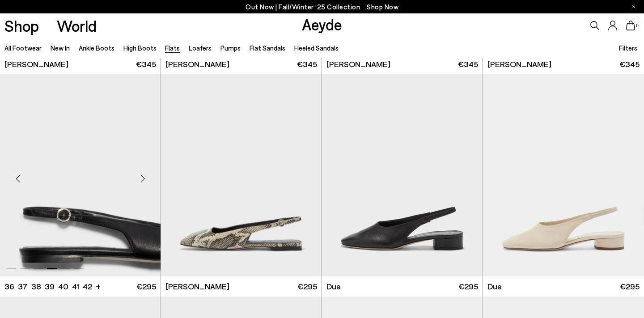
click at [143, 177] on div "Next slide" at bounding box center [142, 178] width 27 height 27
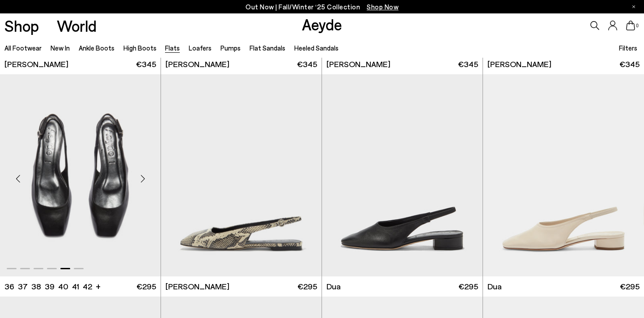
click at [143, 177] on div "Next slide" at bounding box center [142, 178] width 27 height 27
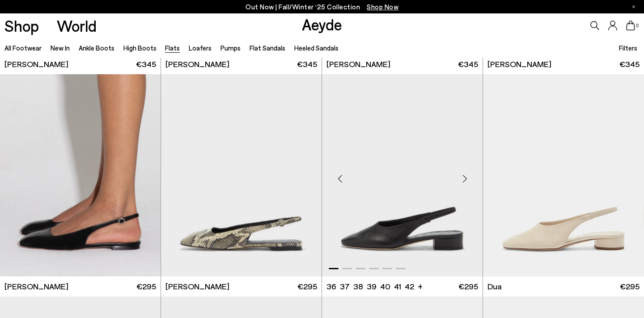
click at [466, 175] on div "Next slide" at bounding box center [464, 178] width 27 height 27
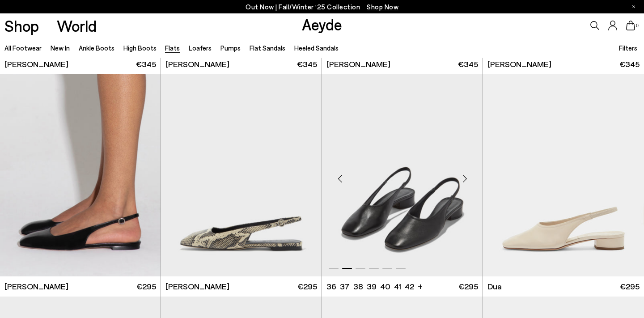
click at [466, 175] on div "Next slide" at bounding box center [464, 178] width 27 height 27
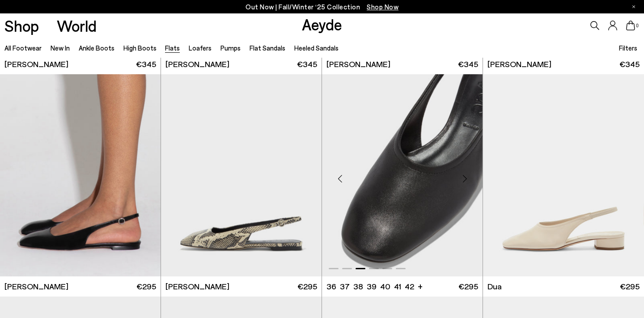
click at [466, 175] on div "Next slide" at bounding box center [464, 178] width 27 height 27
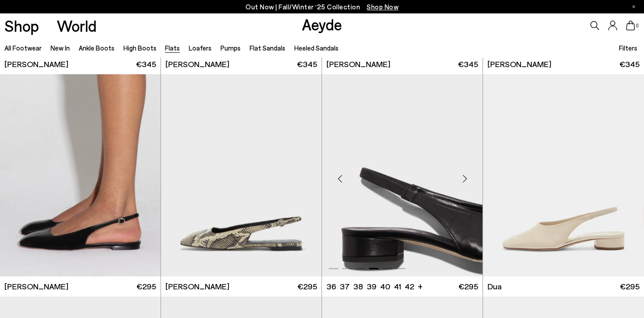
click at [466, 175] on div "Next slide" at bounding box center [464, 178] width 27 height 27
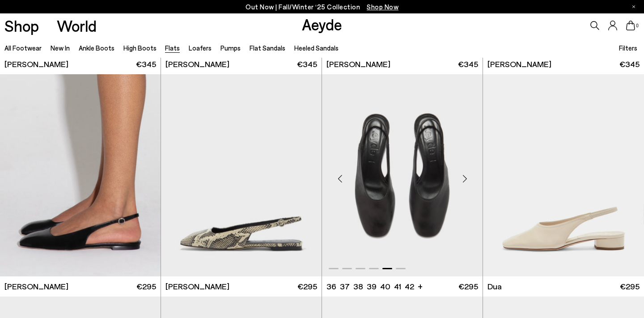
click at [466, 175] on div "Next slide" at bounding box center [464, 178] width 27 height 27
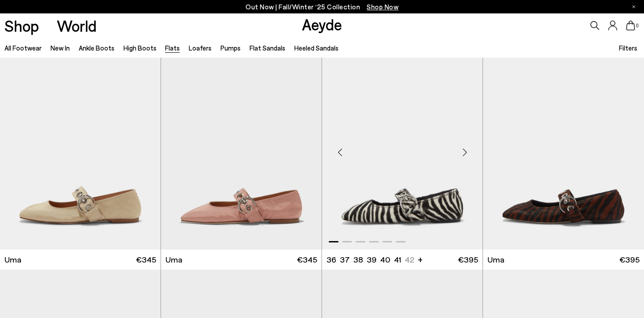
scroll to position [3785, 0]
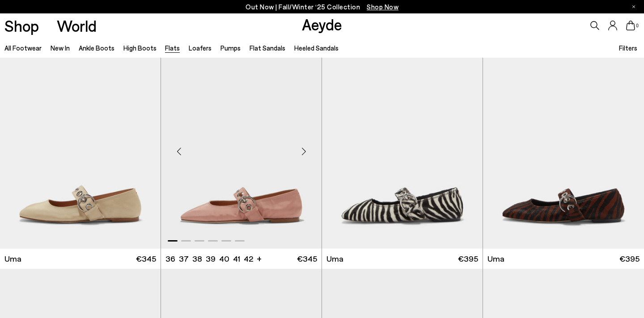
click at [306, 152] on div "Next slide" at bounding box center [303, 151] width 27 height 27
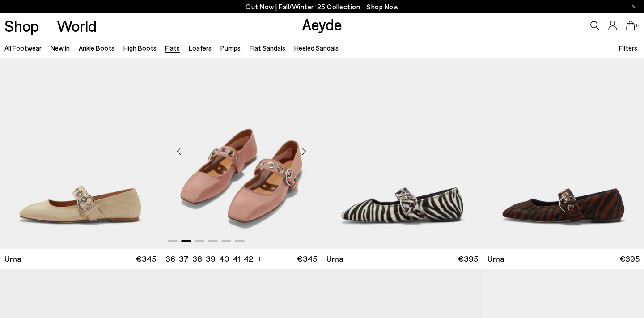
click at [306, 152] on div "Next slide" at bounding box center [303, 151] width 27 height 27
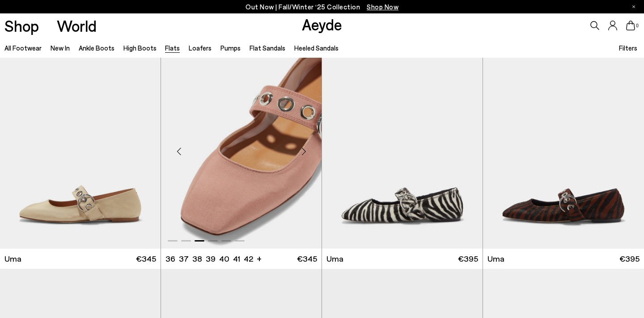
click at [306, 152] on div "Next slide" at bounding box center [303, 151] width 27 height 27
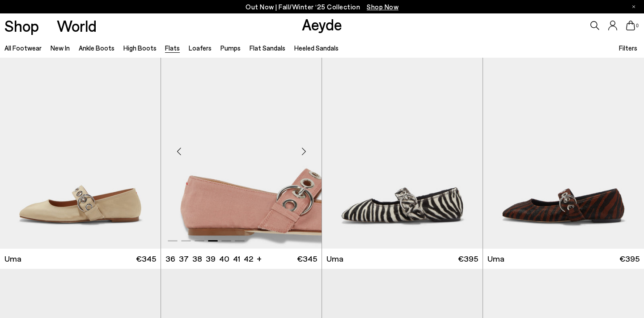
click at [306, 152] on div "Next slide" at bounding box center [303, 151] width 27 height 27
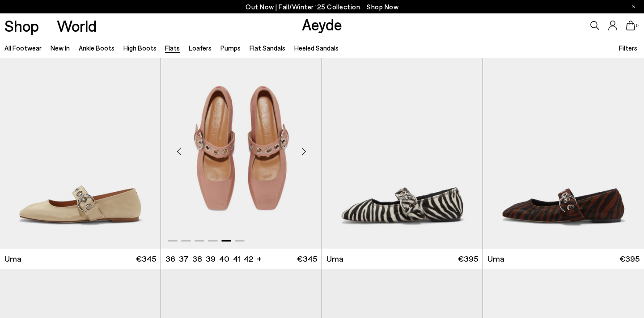
click at [306, 152] on div "Next slide" at bounding box center [303, 151] width 27 height 27
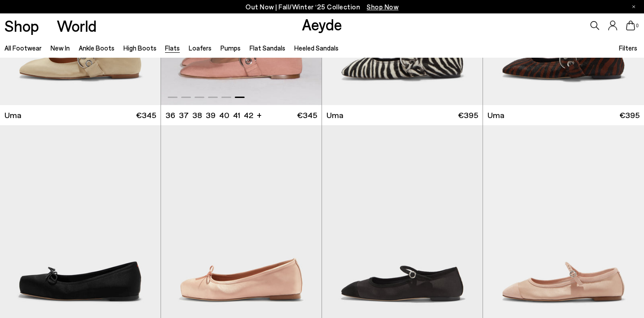
scroll to position [4023, 0]
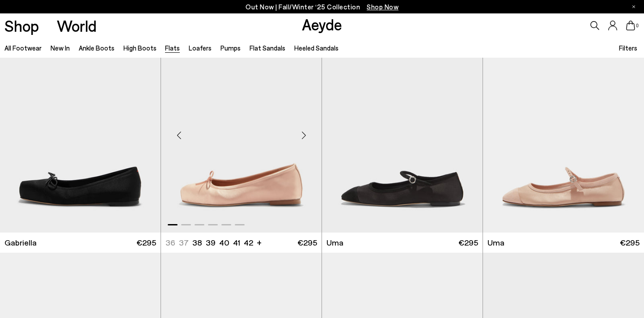
click at [303, 134] on div "Next slide" at bounding box center [303, 135] width 27 height 27
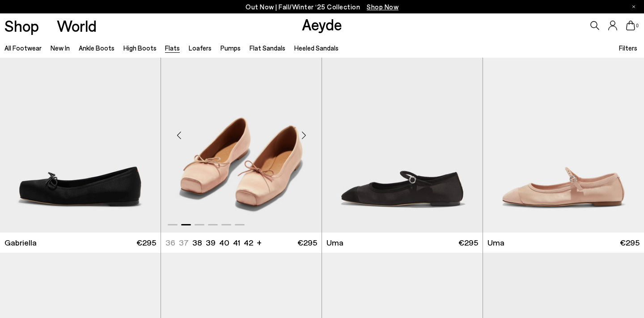
click at [303, 134] on div "Next slide" at bounding box center [303, 135] width 27 height 27
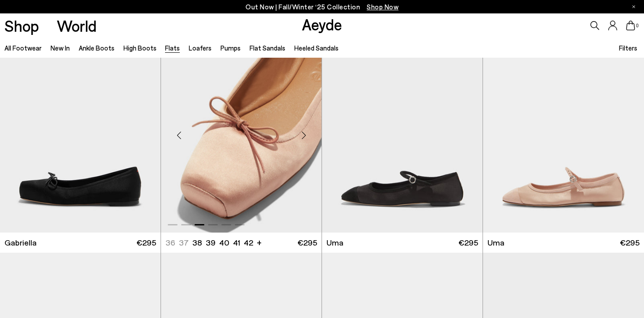
click at [303, 134] on div "Next slide" at bounding box center [303, 135] width 27 height 27
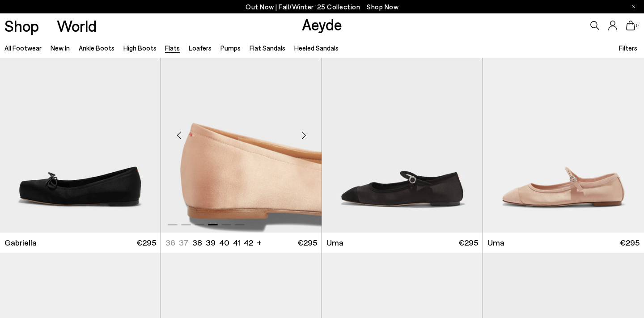
click at [303, 134] on div "Next slide" at bounding box center [303, 135] width 27 height 27
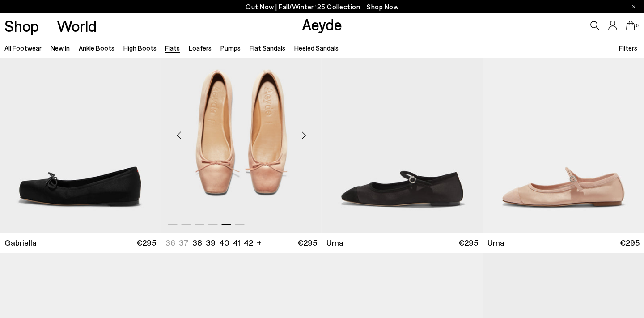
click at [303, 134] on div "Next slide" at bounding box center [303, 135] width 27 height 27
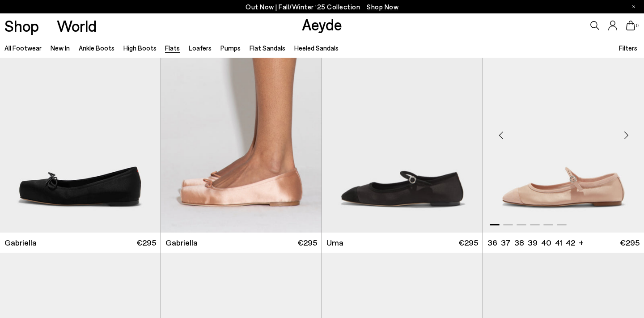
click at [626, 138] on div "Next slide" at bounding box center [626, 135] width 27 height 27
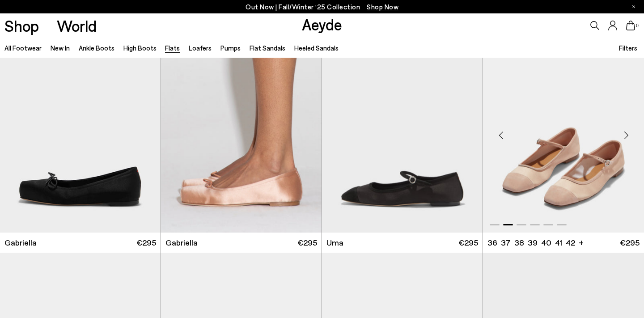
click at [626, 138] on div "Next slide" at bounding box center [626, 135] width 27 height 27
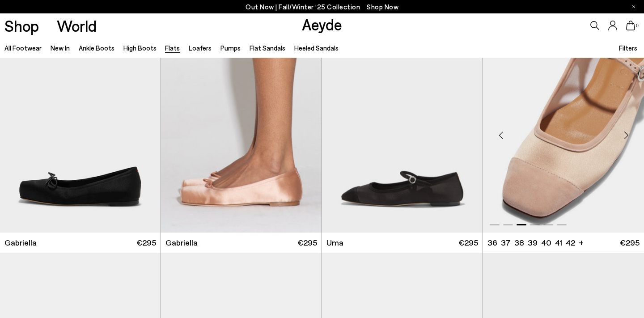
click at [626, 138] on div "Next slide" at bounding box center [626, 135] width 27 height 27
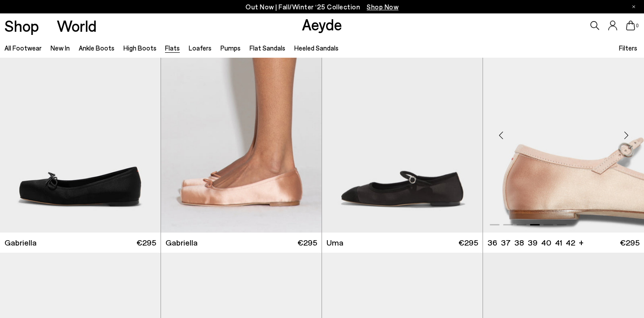
click at [626, 138] on div "Next slide" at bounding box center [626, 135] width 27 height 27
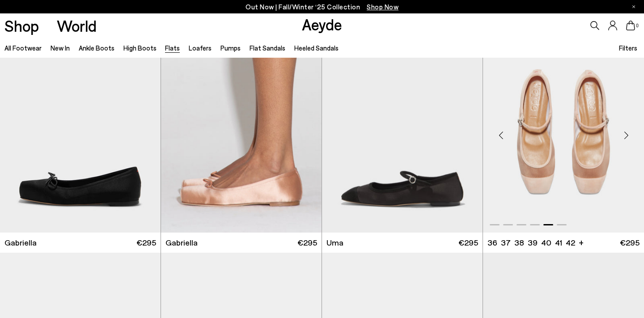
click at [626, 138] on div "Next slide" at bounding box center [626, 135] width 27 height 27
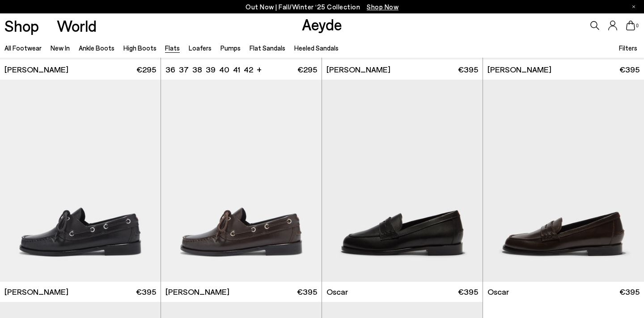
scroll to position [4433, 0]
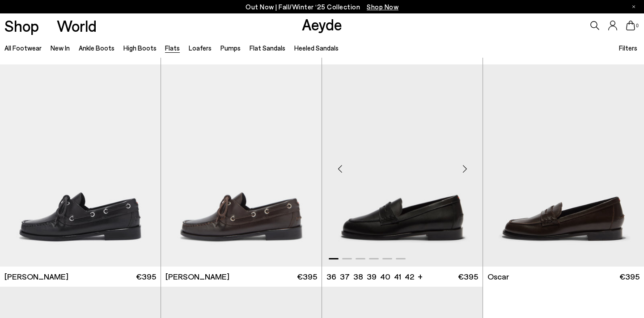
click at [465, 168] on div "Next slide" at bounding box center [464, 169] width 27 height 27
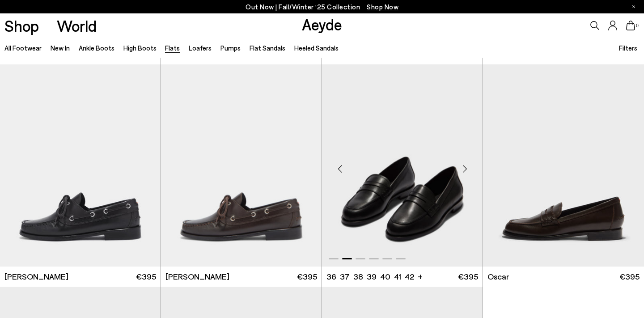
click at [465, 168] on div "Next slide" at bounding box center [464, 169] width 27 height 27
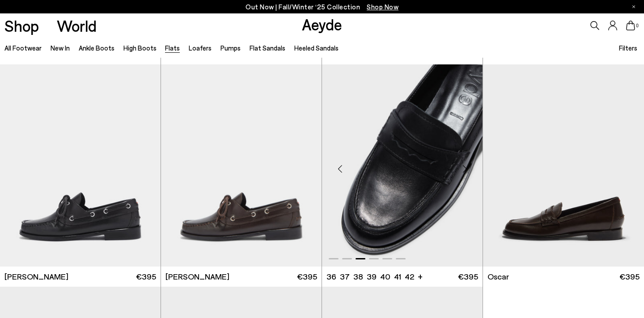
click at [465, 168] on div "Next slide" at bounding box center [464, 169] width 27 height 27
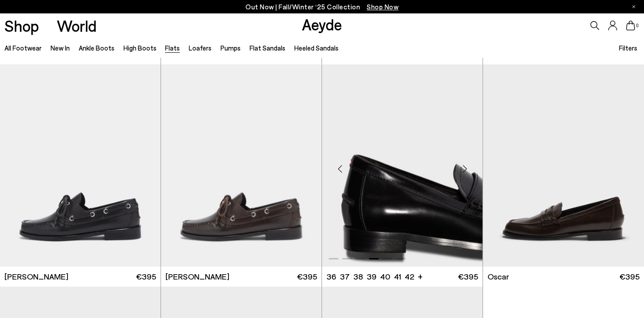
click at [465, 168] on div "Next slide" at bounding box center [464, 169] width 27 height 27
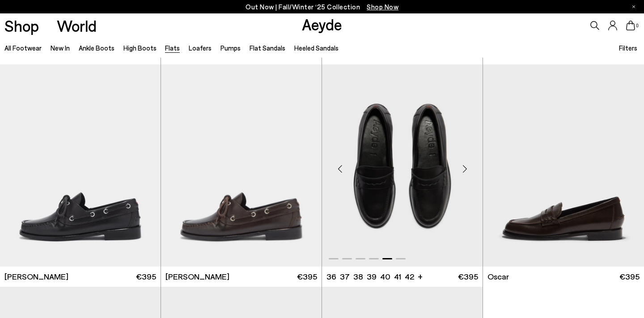
click at [465, 168] on div "Next slide" at bounding box center [464, 169] width 27 height 27
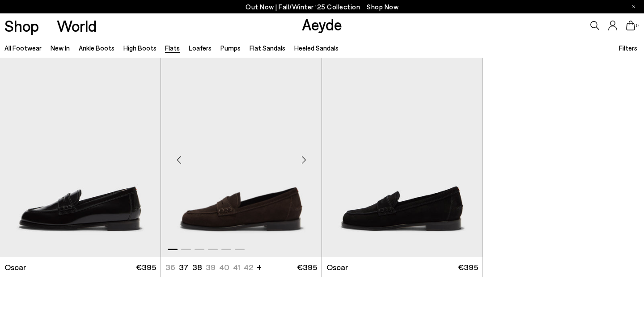
scroll to position [4666, 0]
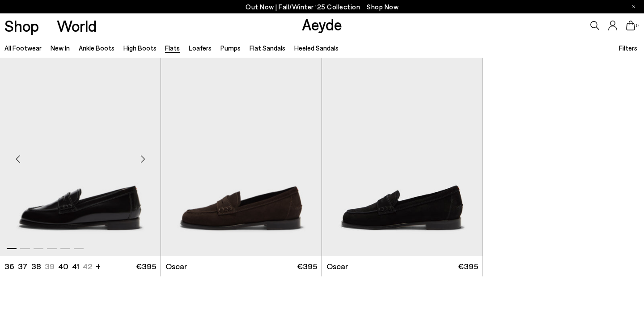
click at [144, 153] on div "Next slide" at bounding box center [142, 158] width 27 height 27
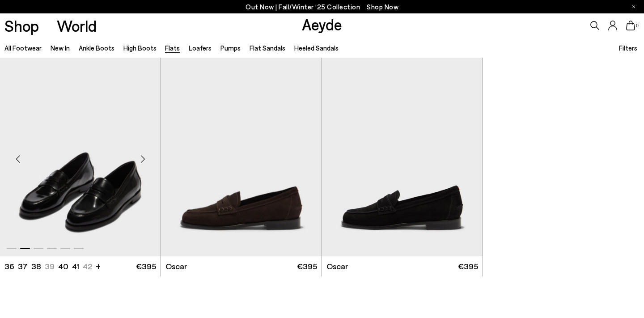
click at [144, 153] on div "Next slide" at bounding box center [142, 158] width 27 height 27
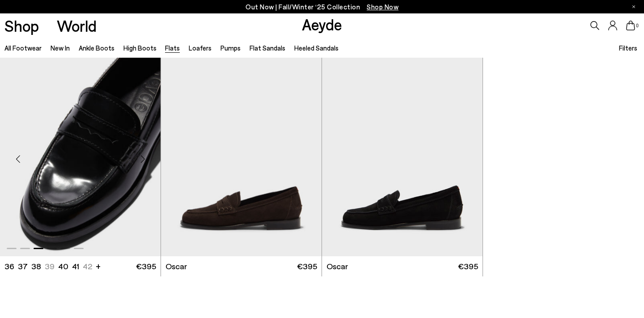
click at [144, 153] on div "Next slide" at bounding box center [142, 158] width 27 height 27
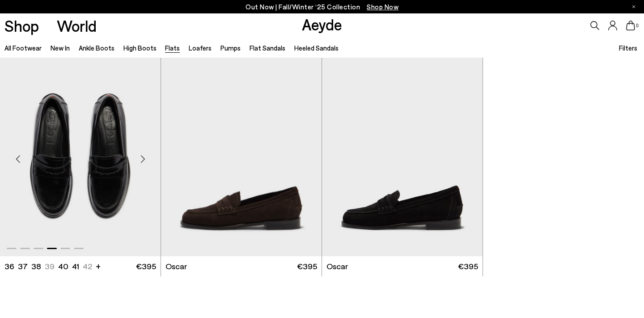
click at [144, 153] on div "Next slide" at bounding box center [142, 158] width 27 height 27
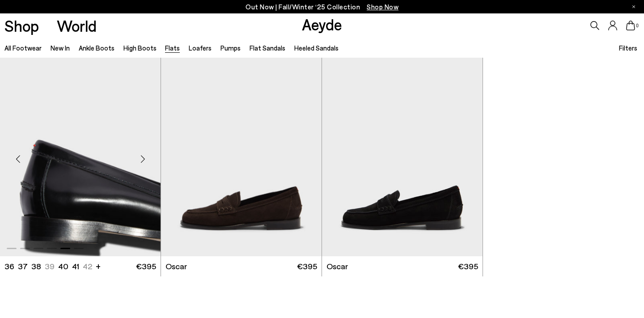
click at [144, 153] on div "Next slide" at bounding box center [142, 158] width 27 height 27
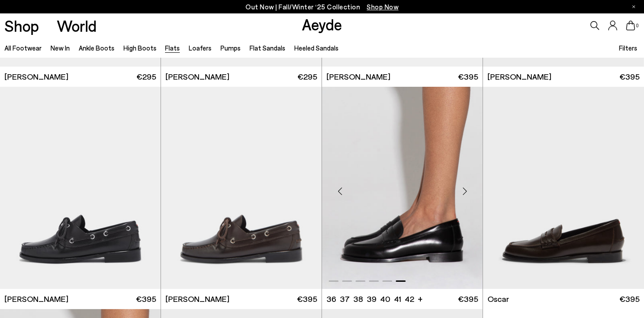
scroll to position [4412, 0]
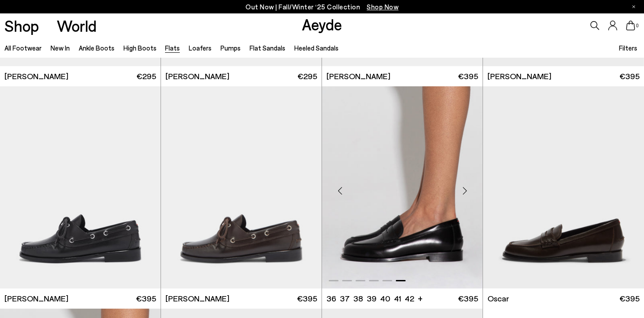
click at [466, 186] on div "Next slide" at bounding box center [464, 191] width 27 height 27
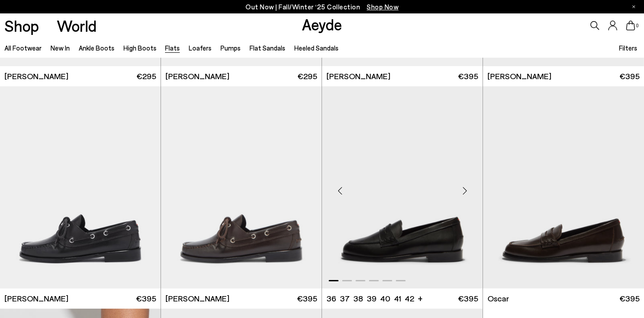
click at [466, 186] on div "Next slide" at bounding box center [464, 191] width 27 height 27
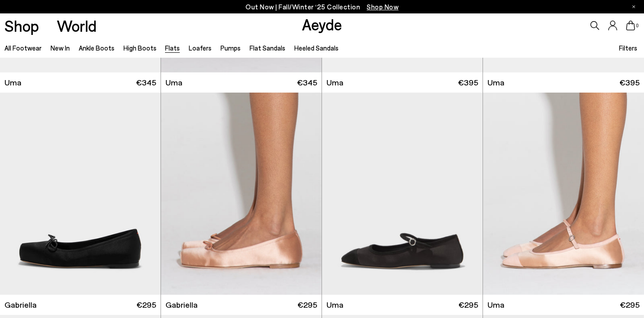
scroll to position [3944, 0]
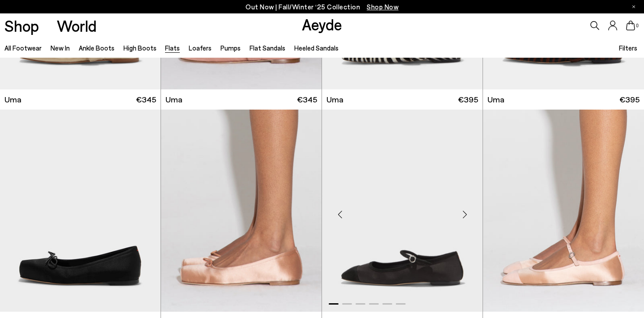
click at [466, 208] on div "Next slide" at bounding box center [464, 214] width 27 height 27
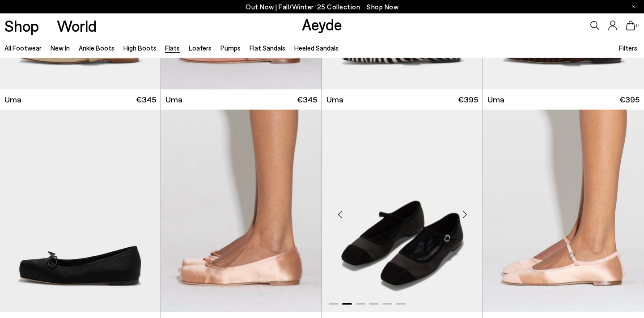
click at [466, 208] on div "Next slide" at bounding box center [464, 214] width 27 height 27
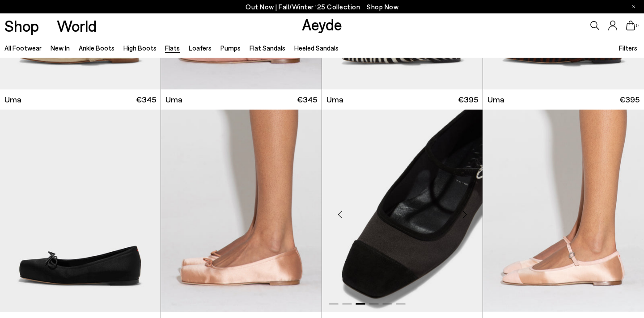
click at [466, 208] on div "Next slide" at bounding box center [464, 214] width 27 height 27
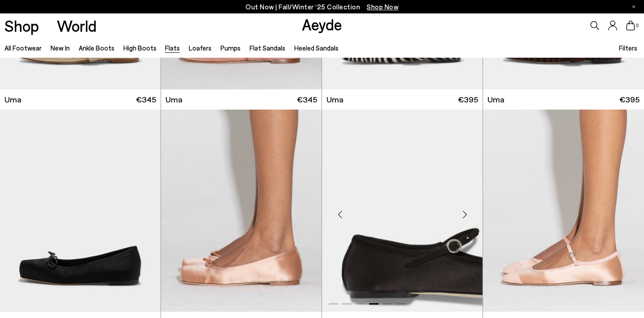
click at [466, 208] on div "Next slide" at bounding box center [464, 214] width 27 height 27
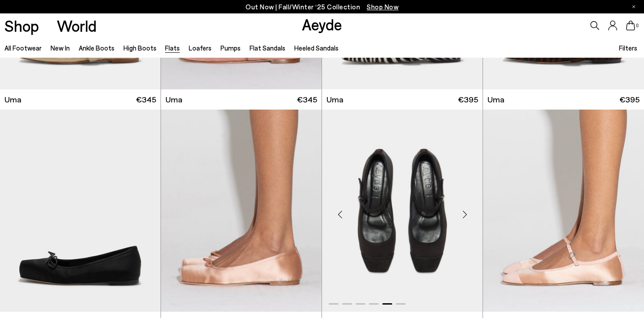
click at [466, 208] on div "Next slide" at bounding box center [464, 214] width 27 height 27
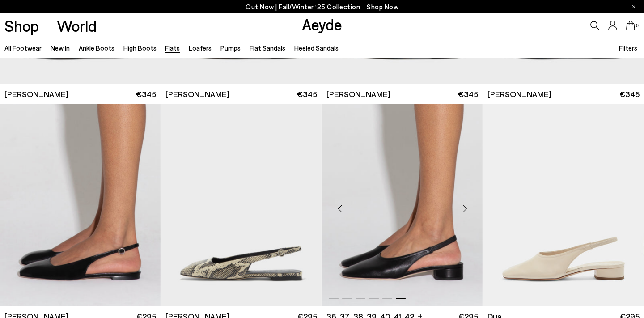
scroll to position [3281, 0]
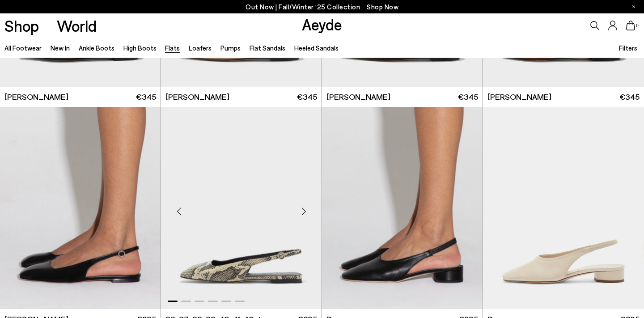
click at [304, 208] on div "Next slide" at bounding box center [303, 211] width 27 height 27
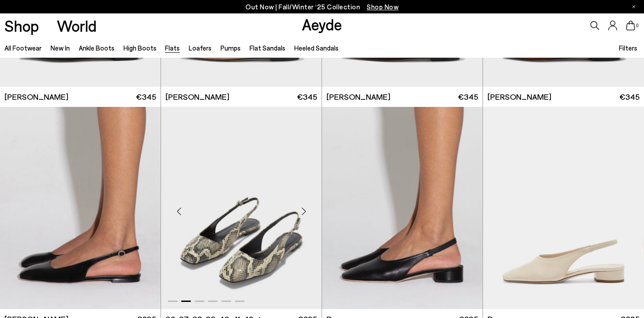
click at [304, 208] on div "Next slide" at bounding box center [303, 211] width 27 height 27
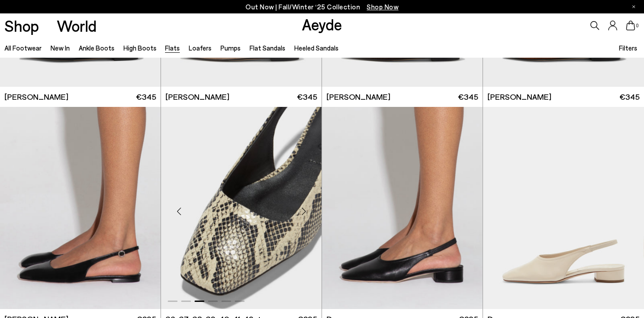
click at [304, 208] on div "Next slide" at bounding box center [303, 211] width 27 height 27
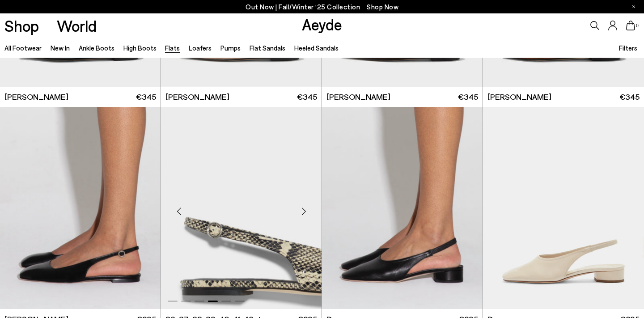
click at [304, 208] on div "Next slide" at bounding box center [303, 211] width 27 height 27
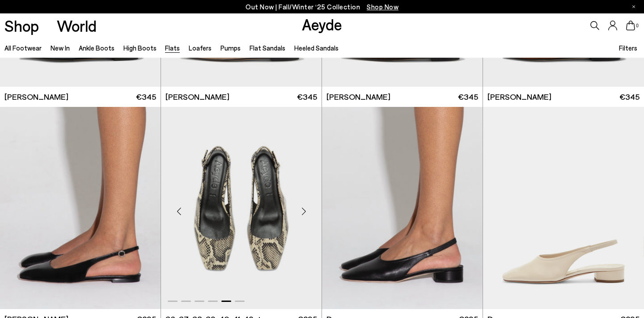
click at [304, 208] on div "Next slide" at bounding box center [303, 211] width 27 height 27
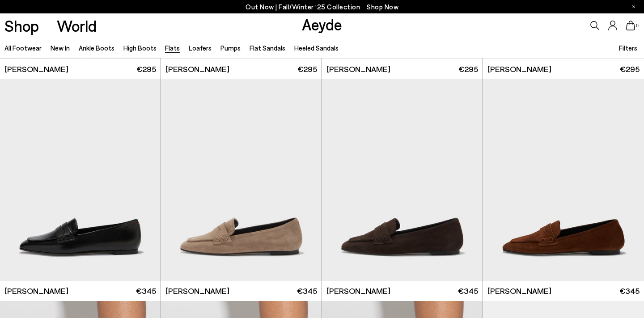
scroll to position [3058, 0]
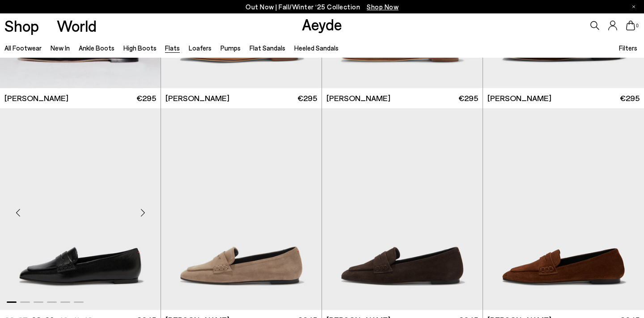
click at [144, 211] on div "Next slide" at bounding box center [142, 212] width 27 height 27
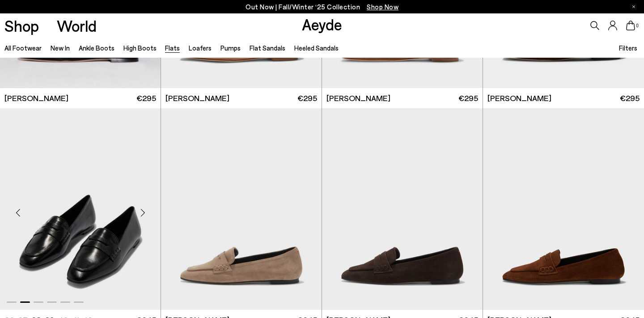
click at [144, 211] on div "Next slide" at bounding box center [142, 212] width 27 height 27
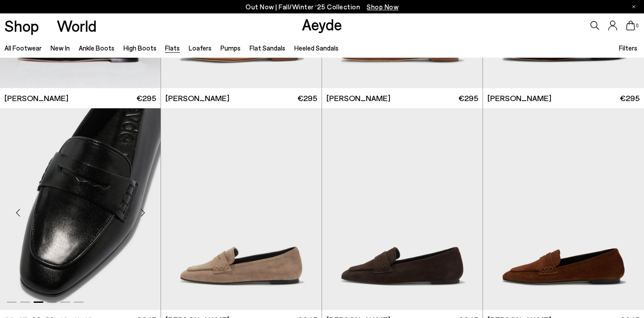
click at [144, 211] on div "Next slide" at bounding box center [142, 212] width 27 height 27
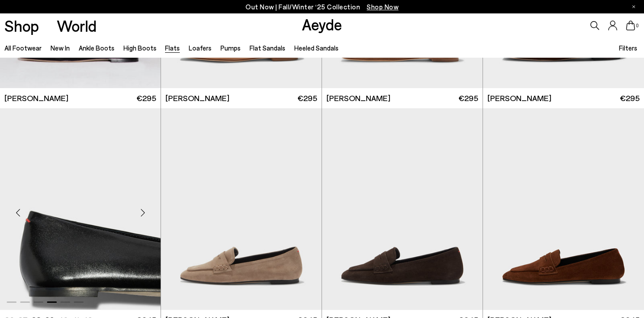
click at [144, 211] on div "Next slide" at bounding box center [142, 212] width 27 height 27
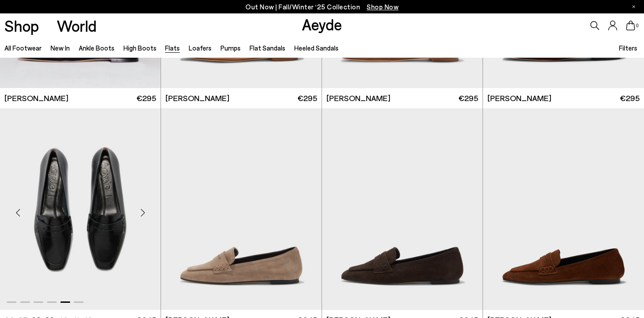
click at [144, 211] on div "Next slide" at bounding box center [142, 212] width 27 height 27
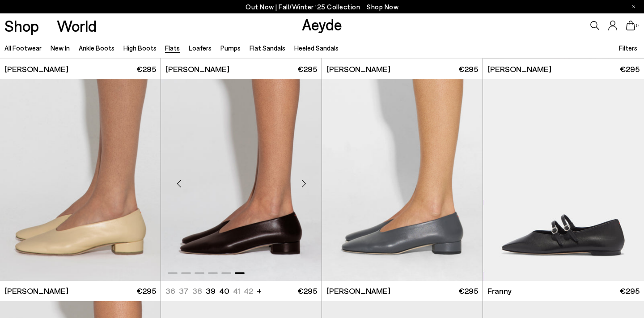
scroll to position [2644, 0]
